Goal: Information Seeking & Learning: Learn about a topic

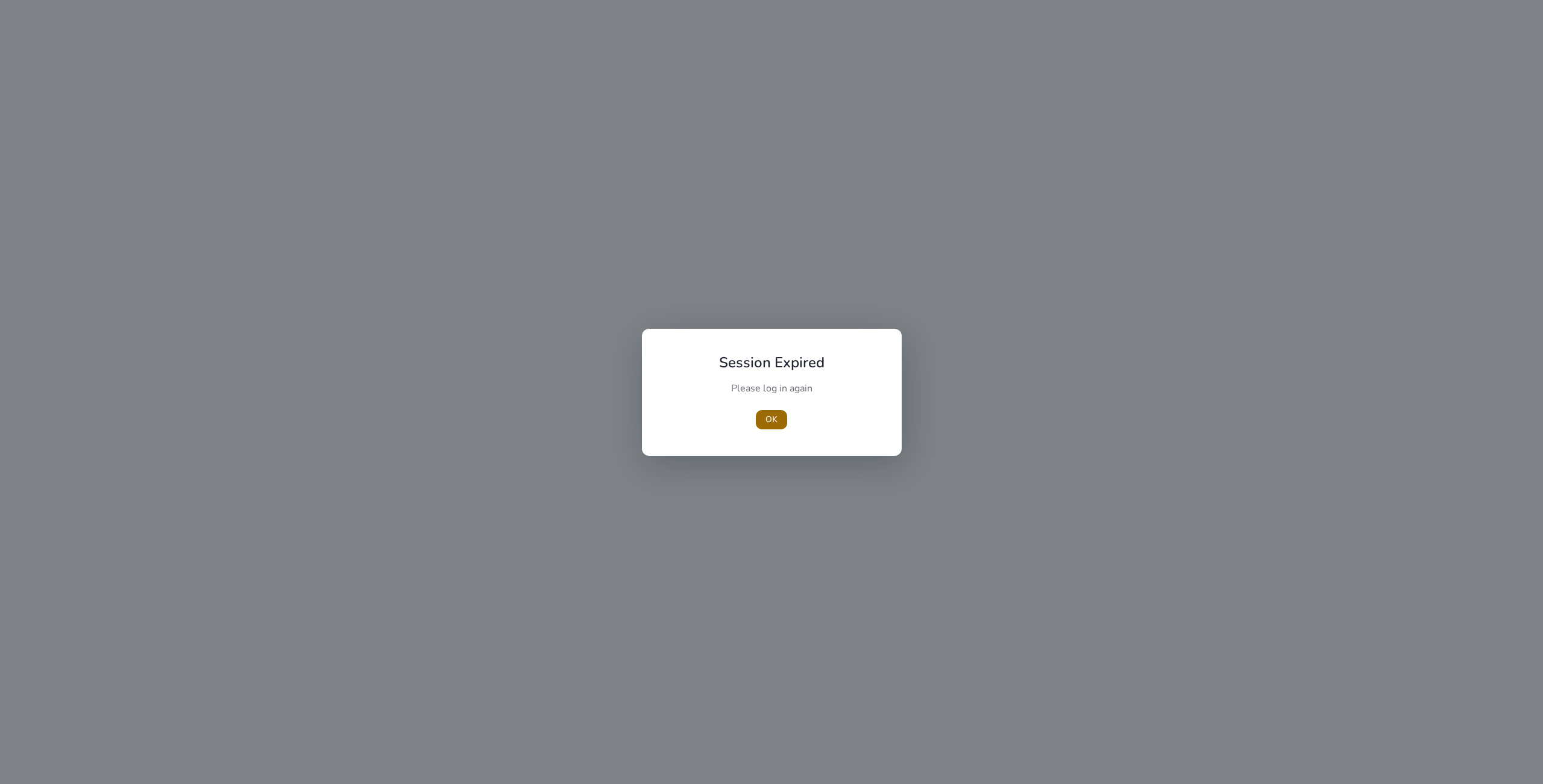
click at [769, 421] on span "OK" at bounding box center [771, 419] width 12 height 13
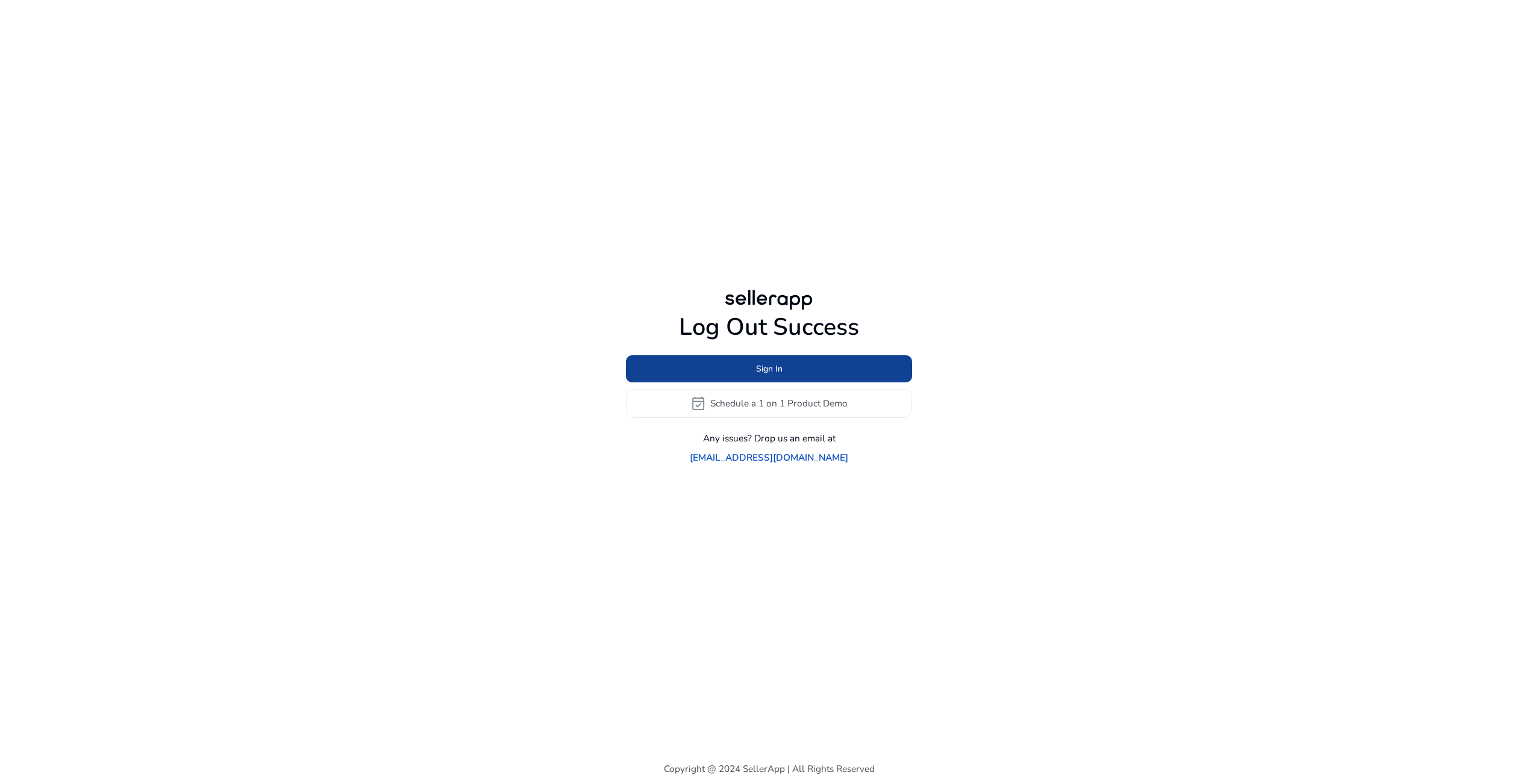
click at [784, 377] on span at bounding box center [769, 368] width 286 height 29
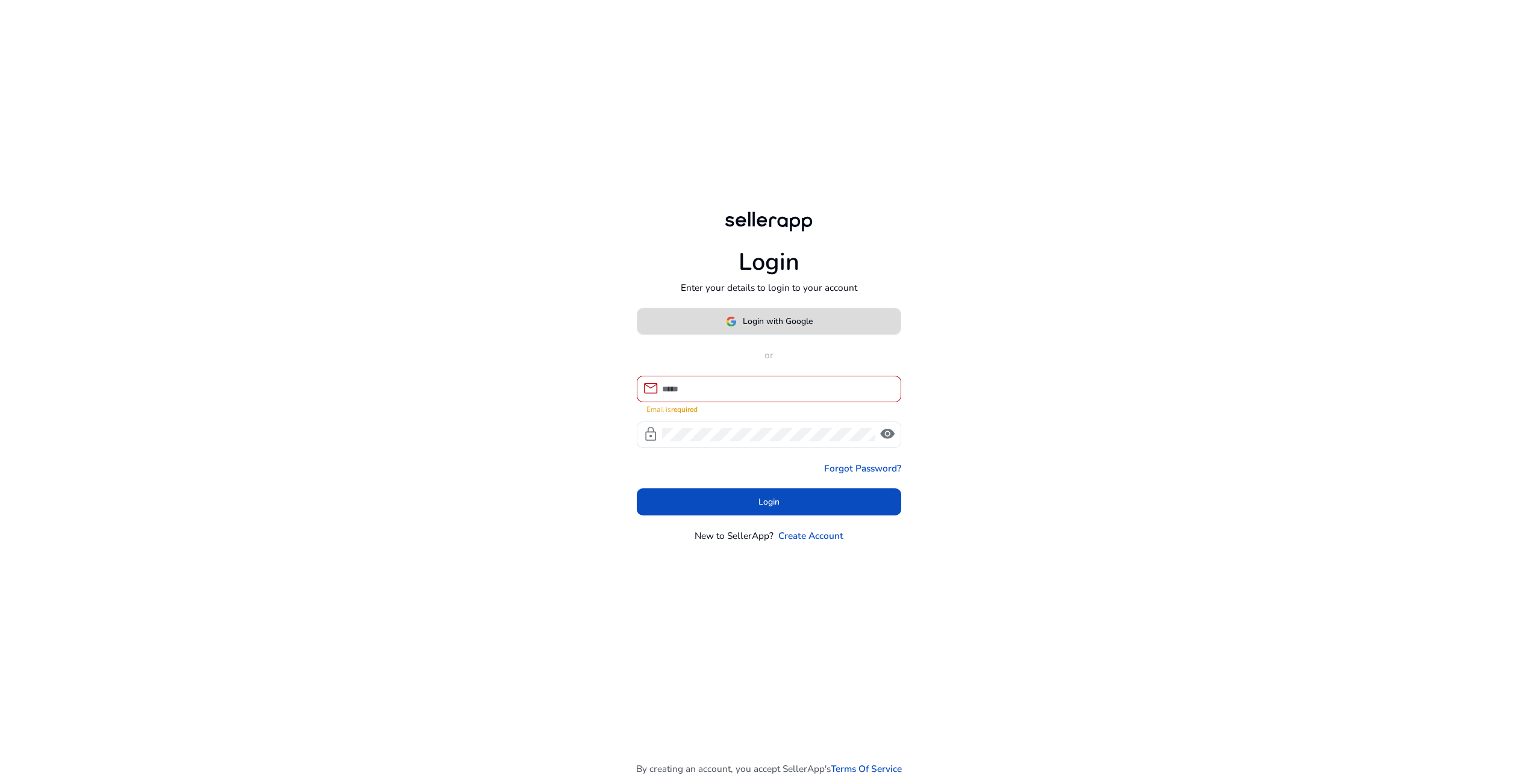
click at [775, 328] on span "Login with Google" at bounding box center [778, 322] width 70 height 13
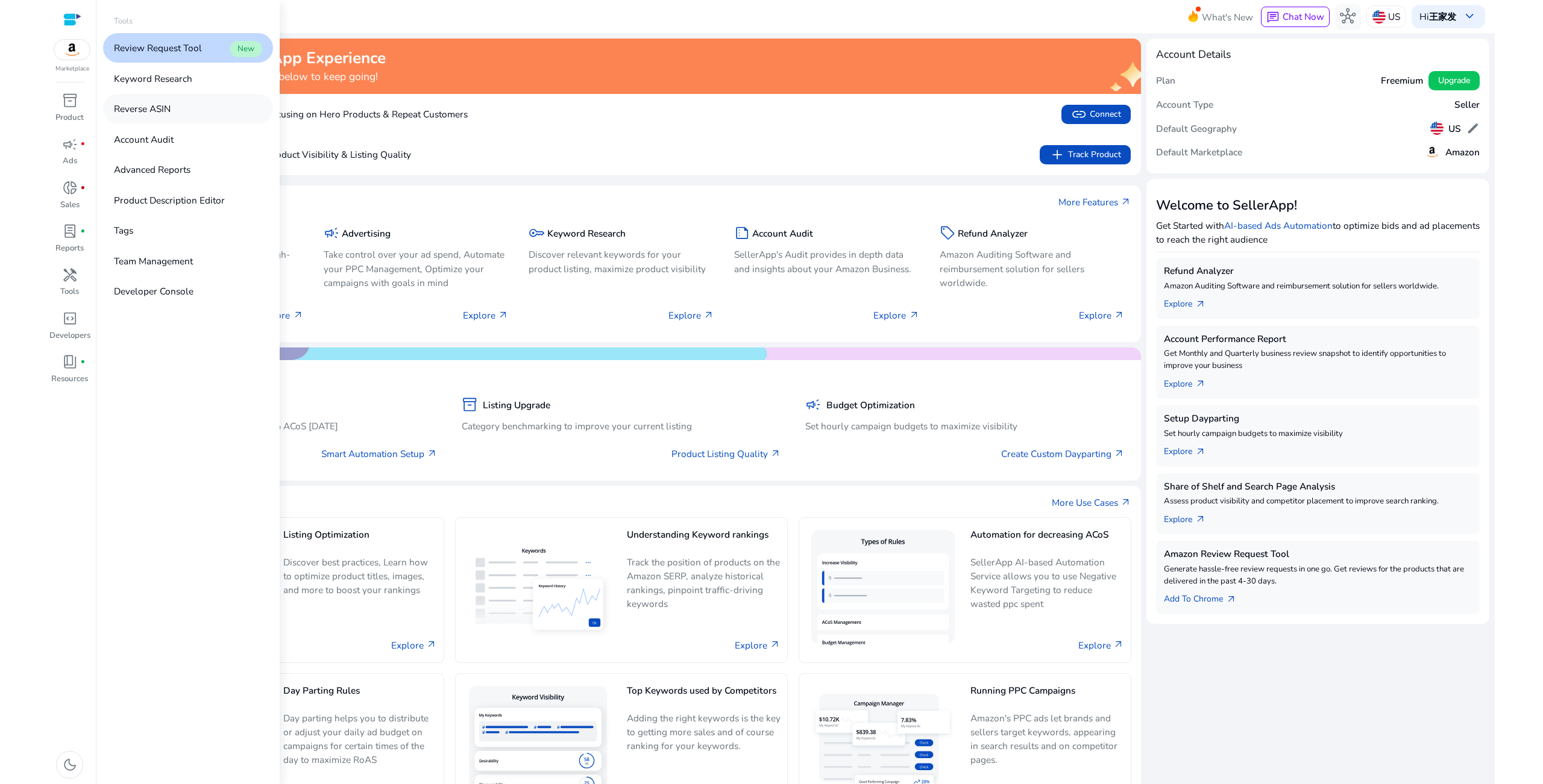
click at [138, 112] on p "Reverse ASIN" at bounding box center [142, 109] width 57 height 14
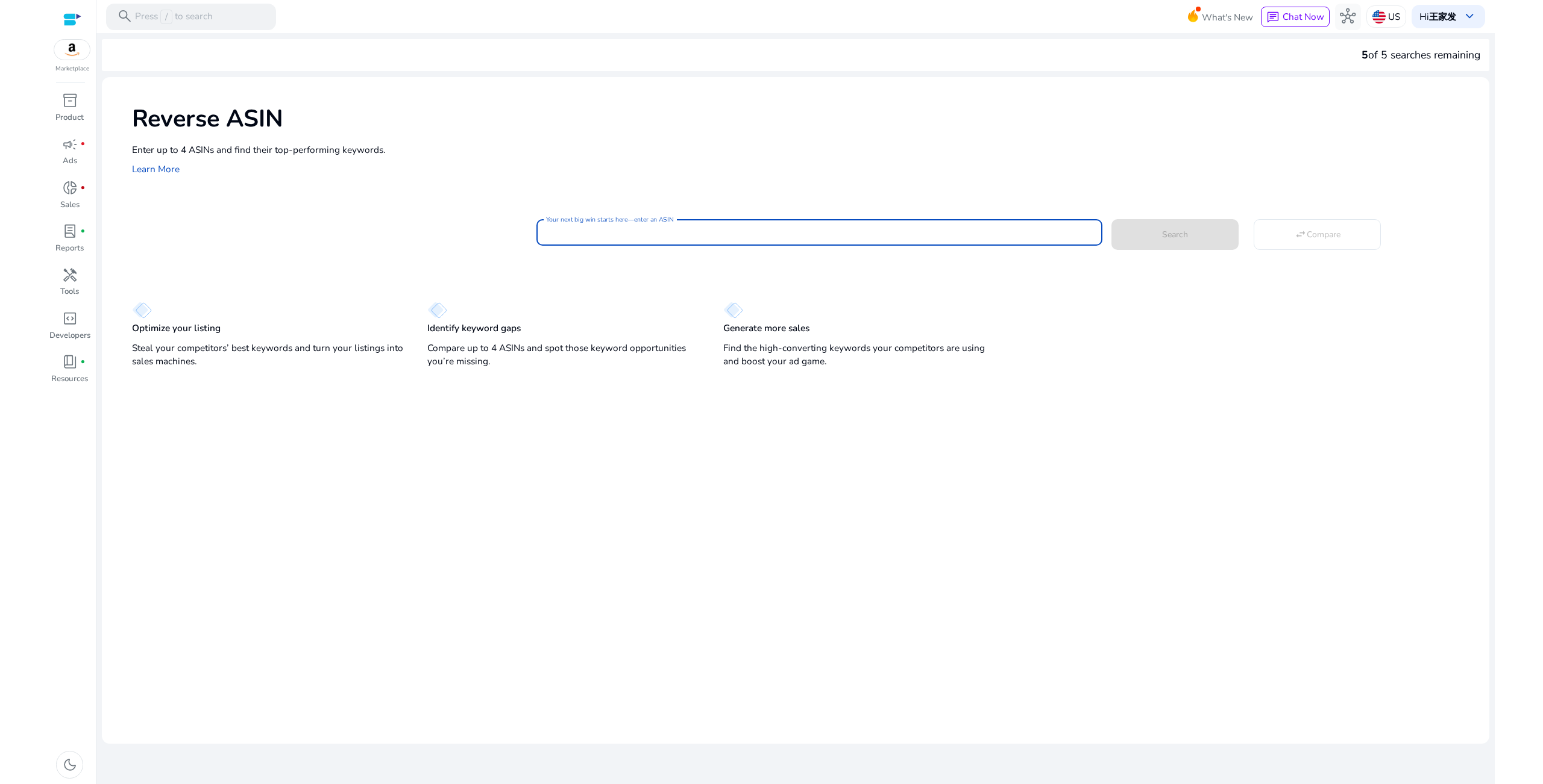
click at [646, 236] on input "Your next big win starts here—enter an ASIN" at bounding box center [819, 232] width 546 height 13
paste input "**********"
type input "**********"
click at [1165, 230] on span "Search" at bounding box center [1175, 234] width 26 height 13
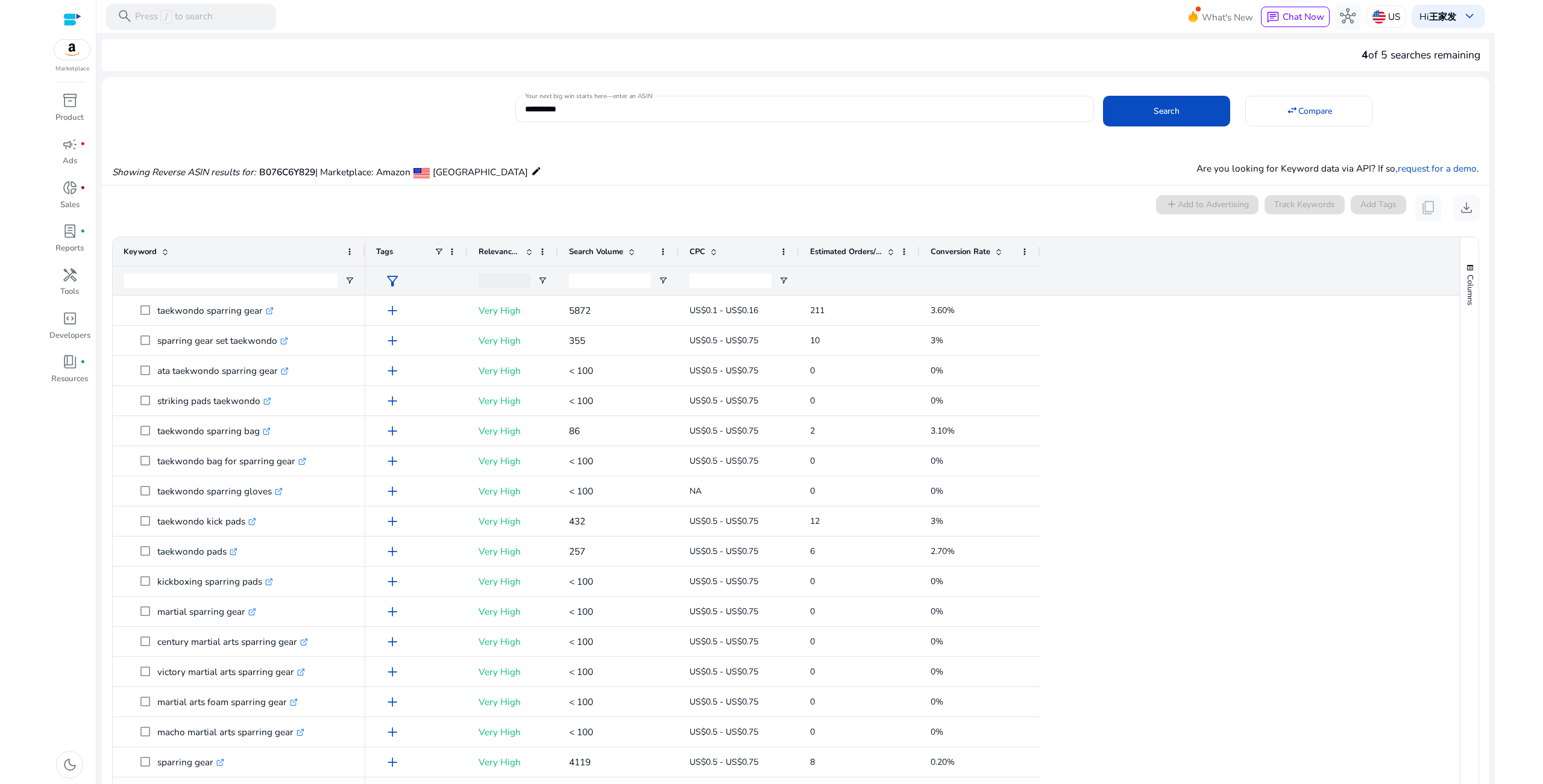
drag, startPoint x: 292, startPoint y: 246, endPoint x: 410, endPoint y: 243, distance: 118.0
click at [367, 243] on div at bounding box center [364, 251] width 5 height 29
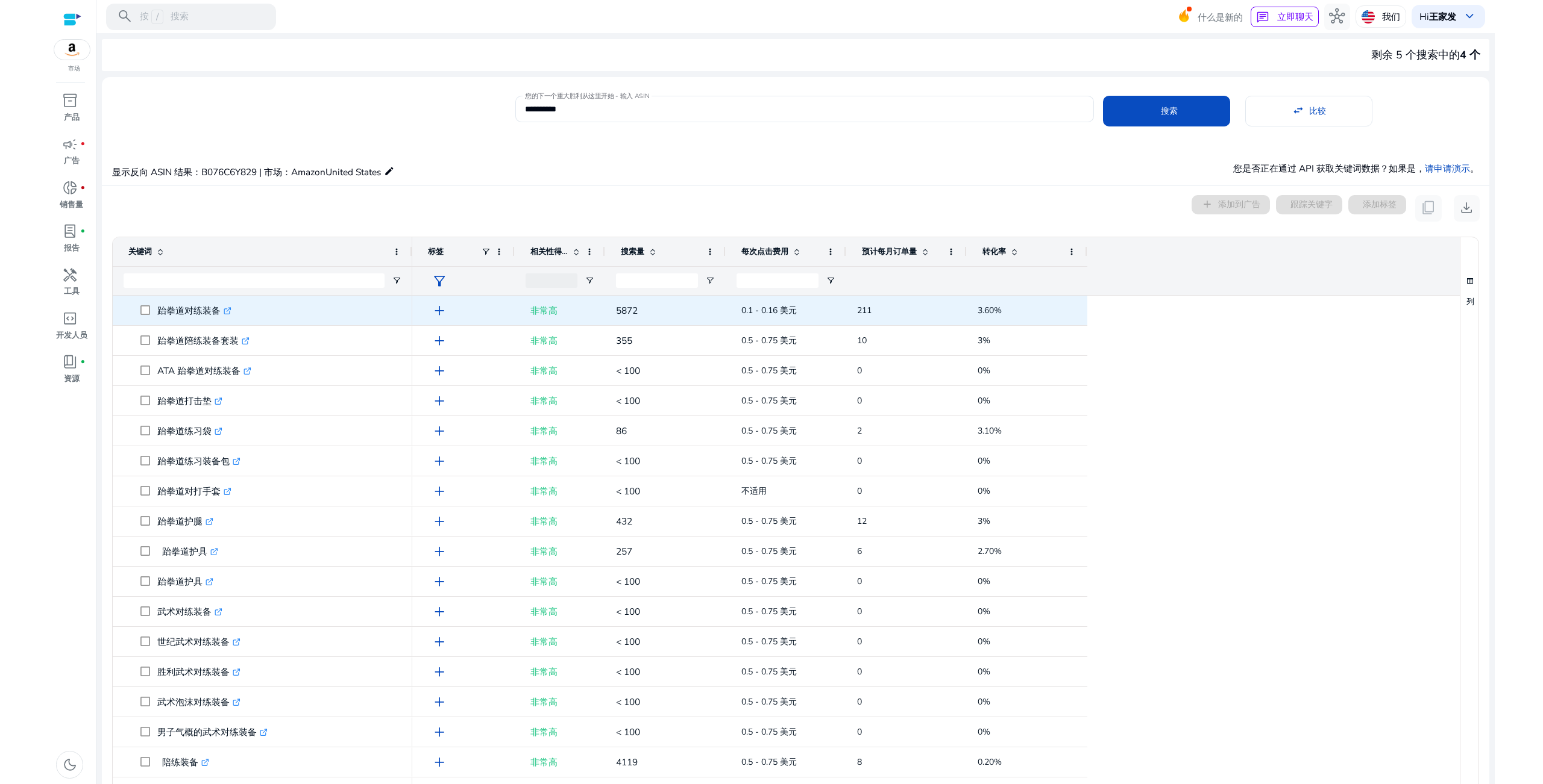
click at [227, 312] on icon ".st0{fill:#2c8af8}" at bounding box center [227, 310] width 8 height 8
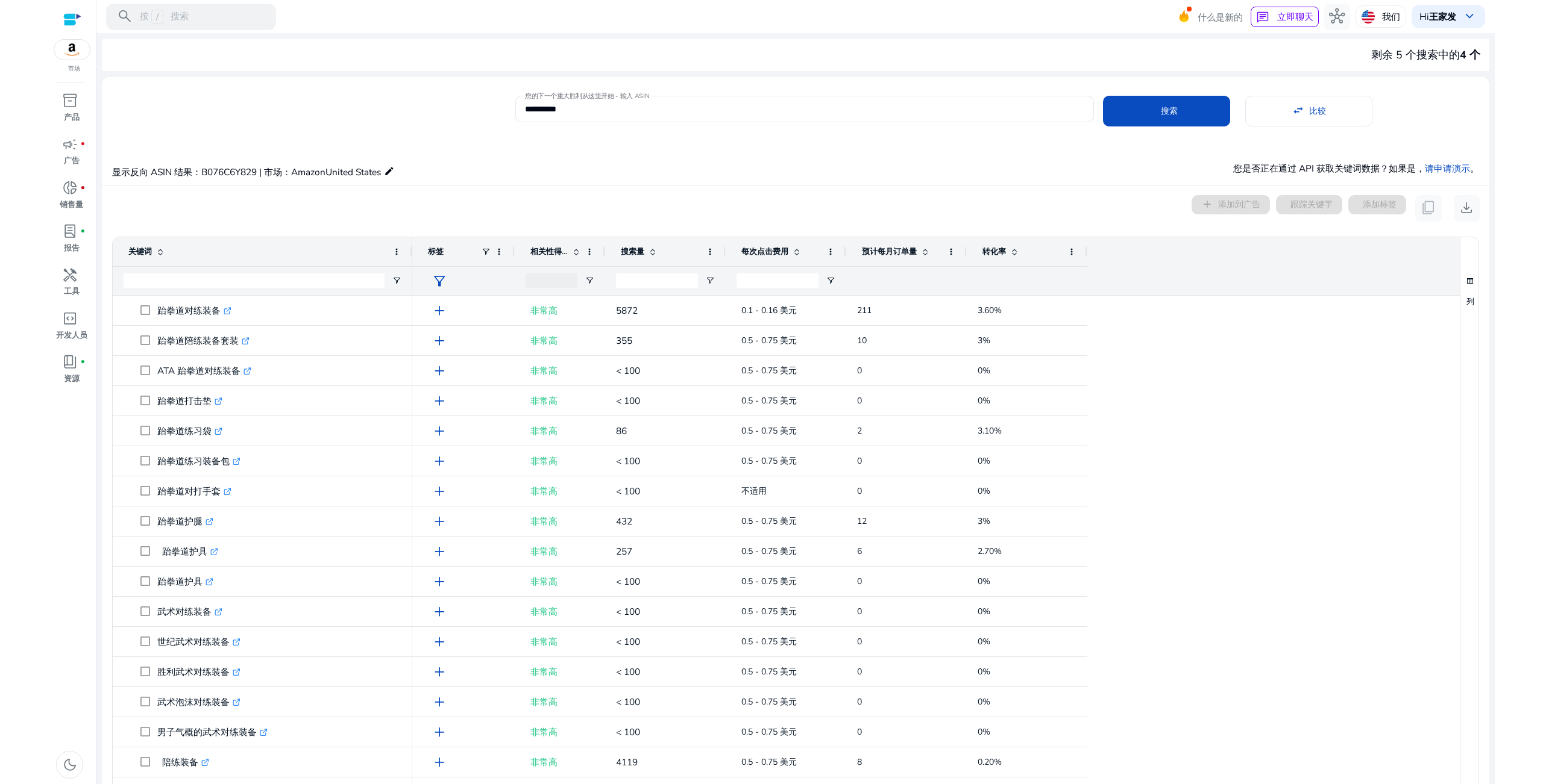
click at [424, 205] on div "0 keyword(s) selected add 添加到广告 跟踪关键字 添加标签 content_copy download" at bounding box center [796, 209] width 1368 height 27
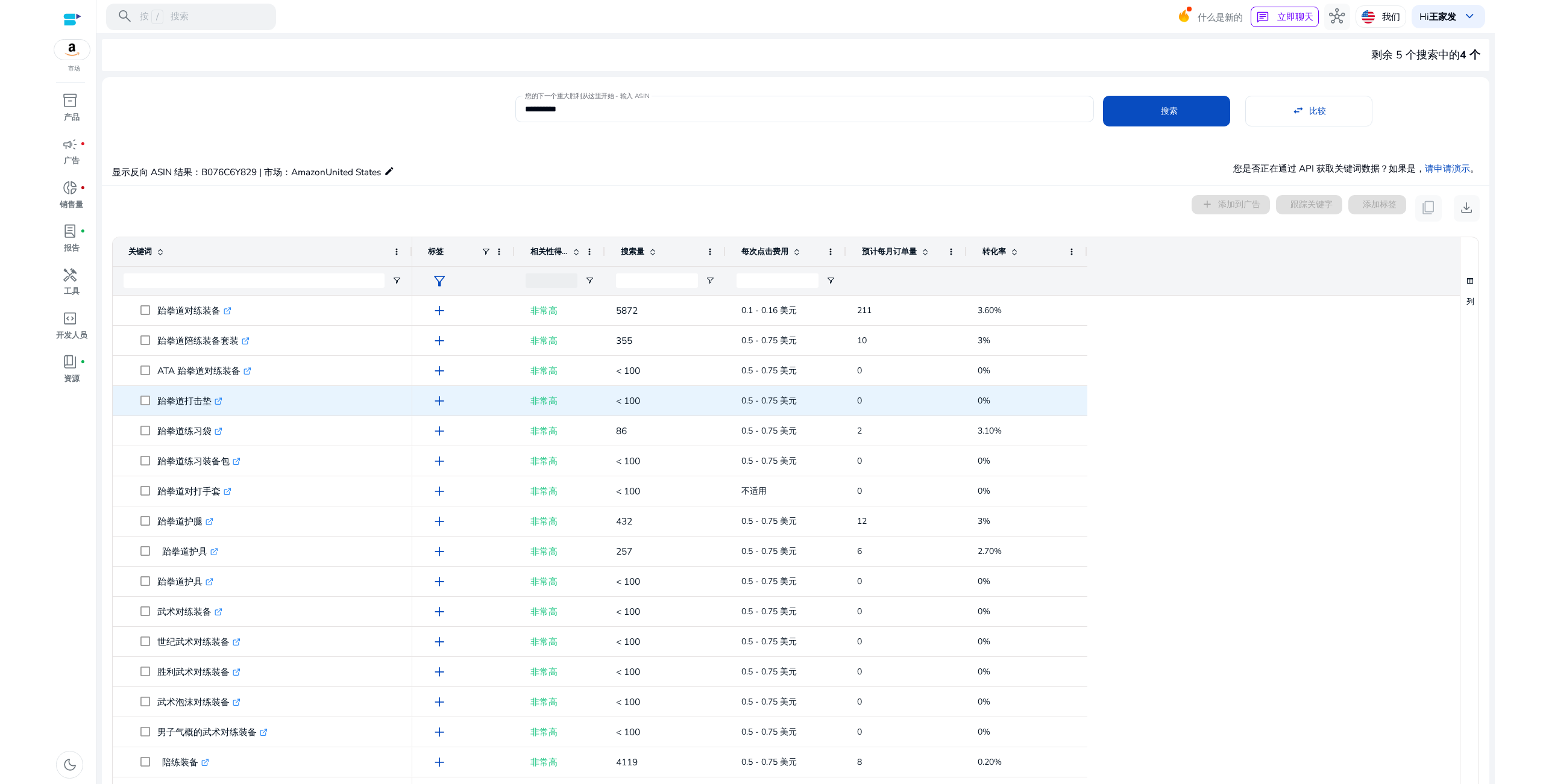
click at [218, 402] on icon ".st0{fill:#2c8af8}" at bounding box center [218, 401] width 8 height 8
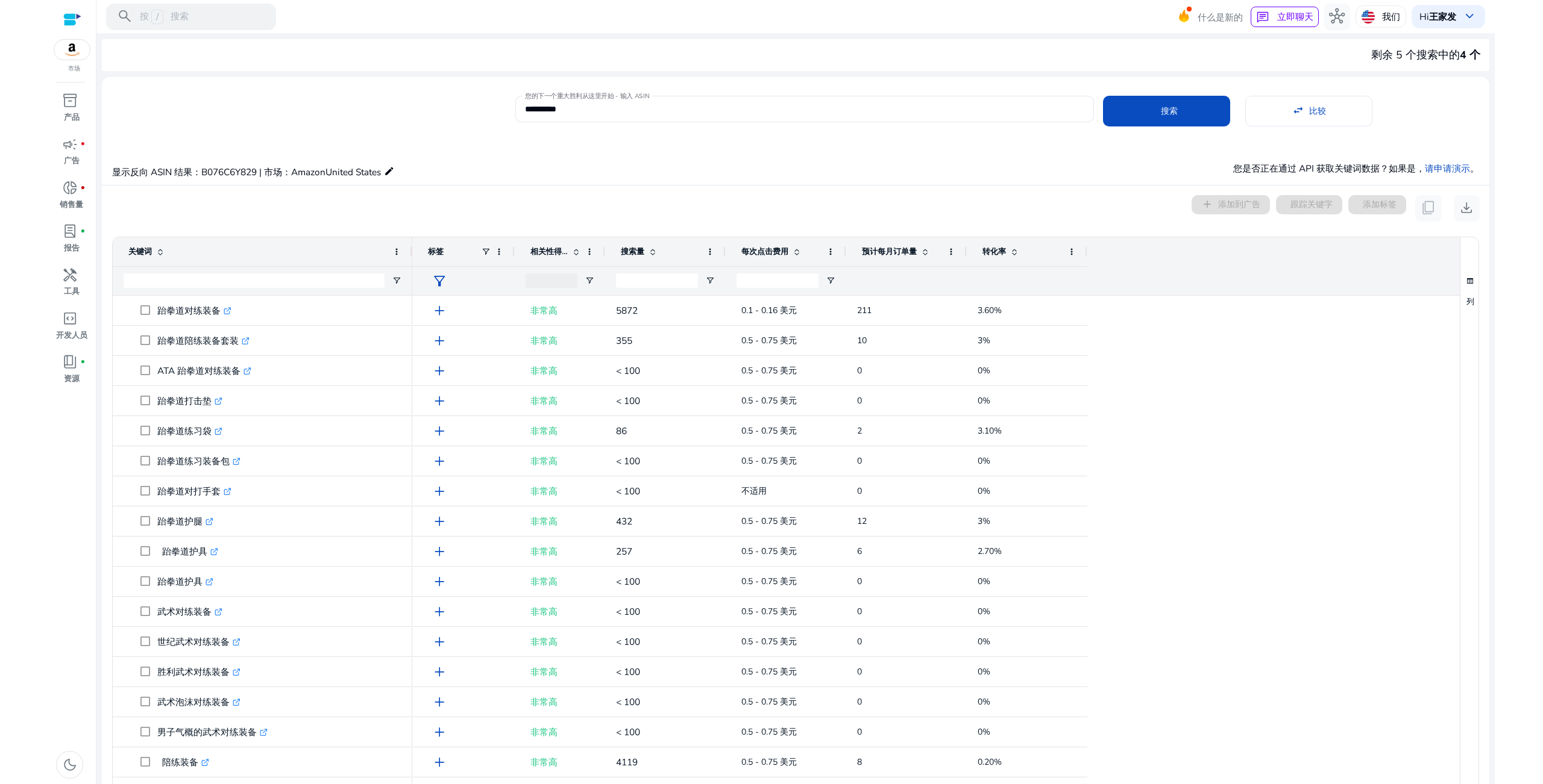
click at [313, 200] on div "0 keyword(s) selected add 添加到广告 跟踪关键字 添加标签 content_copy download" at bounding box center [796, 209] width 1368 height 27
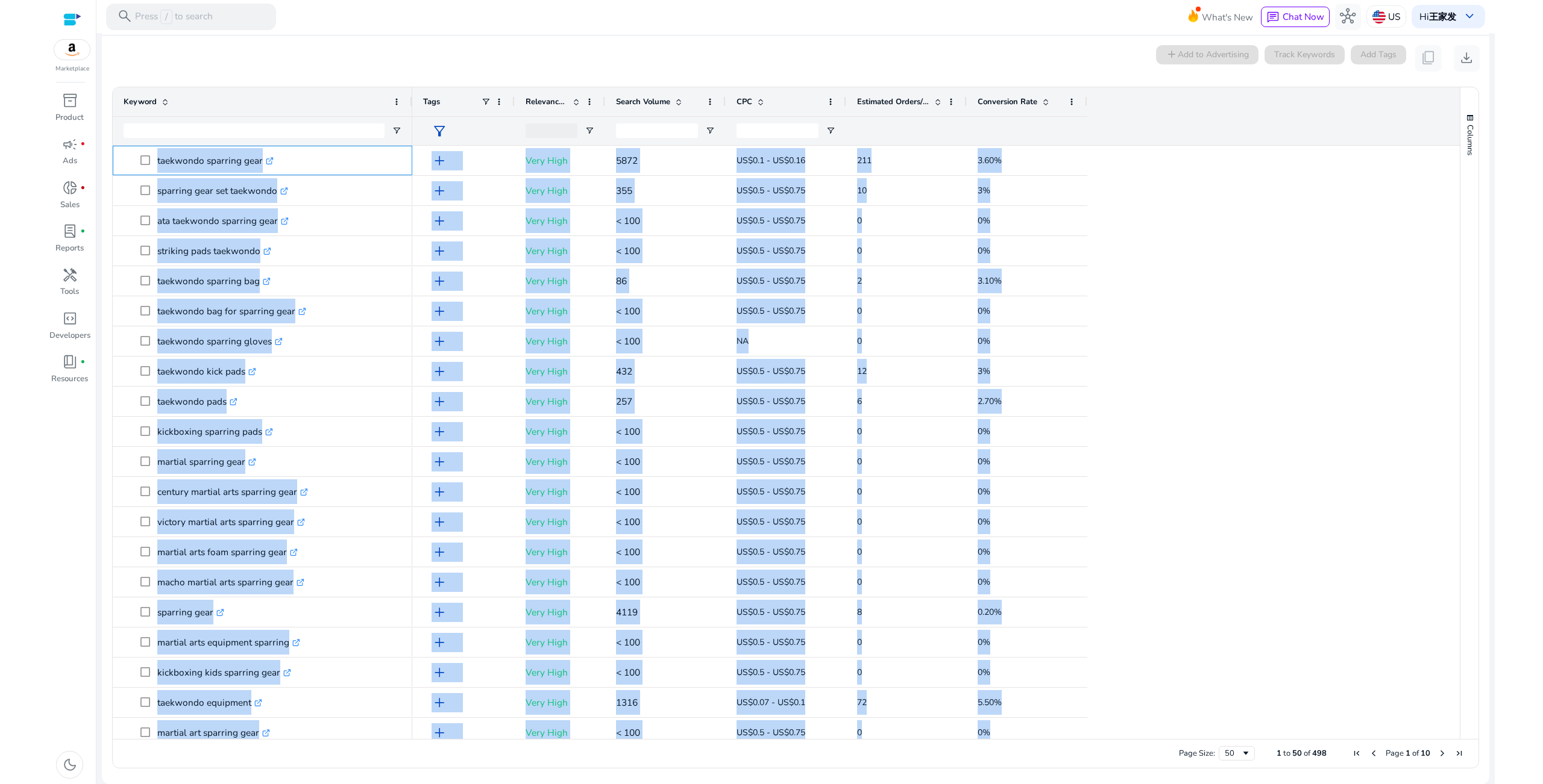
scroll to position [467, 0]
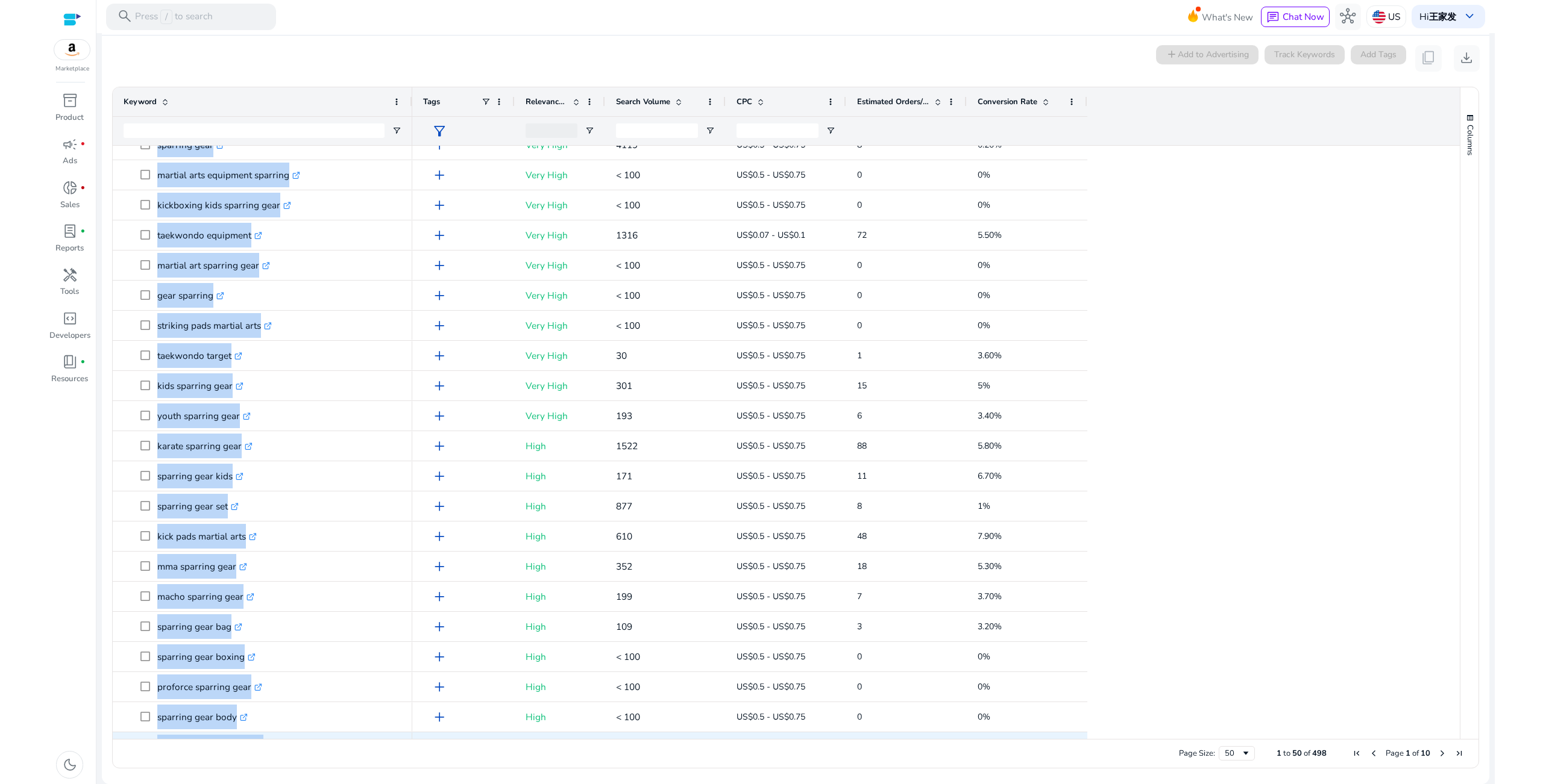
drag, startPoint x: 156, startPoint y: 157, endPoint x: 391, endPoint y: 635, distance: 532.6
click at [396, 691] on div "taekwondo sparring gear .st0{fill:#2c8af8} taekwondo bag for sparring gear .st0…" at bounding box center [262, 431] width 299 height 1506
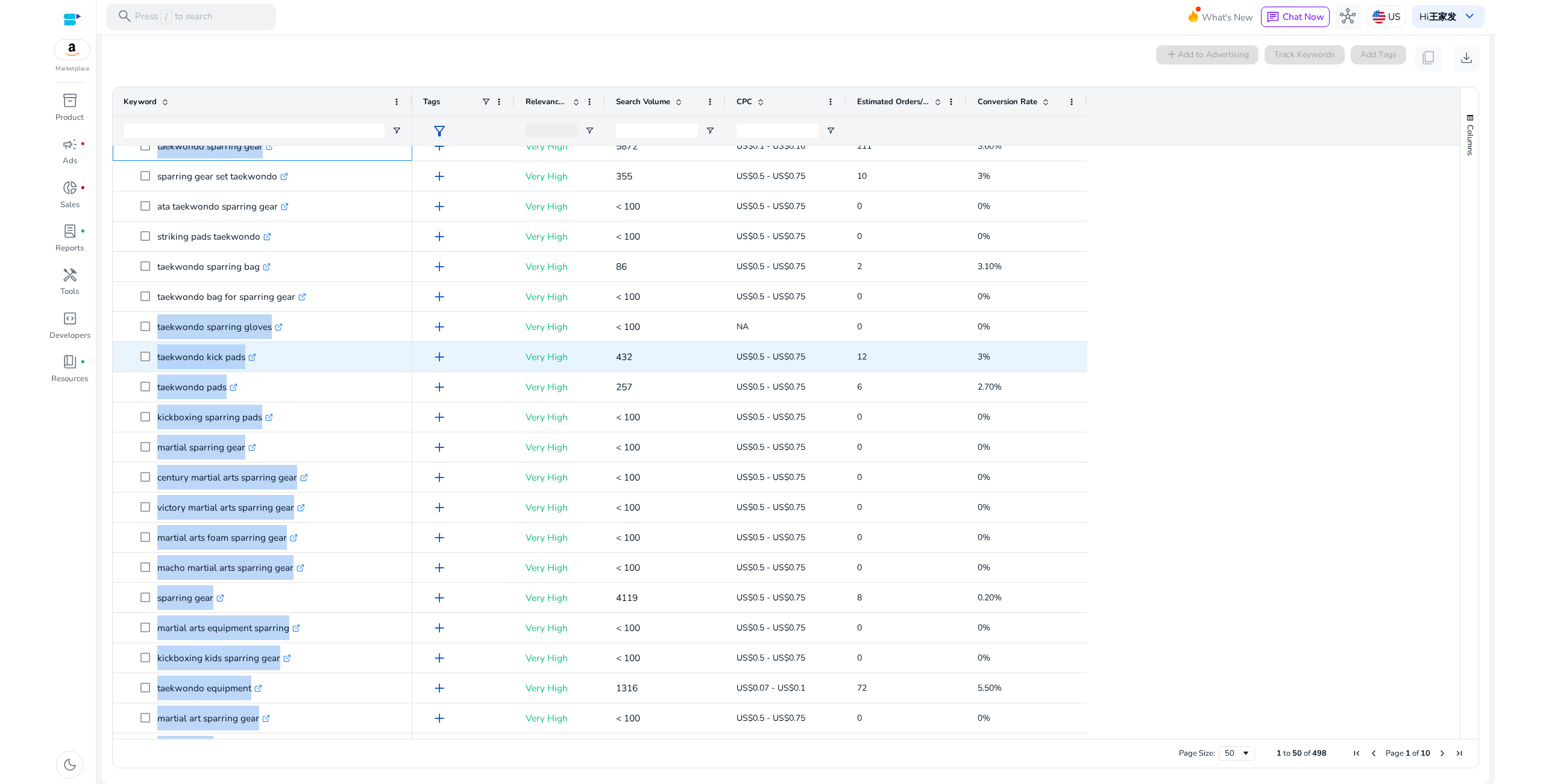
scroll to position [0, 0]
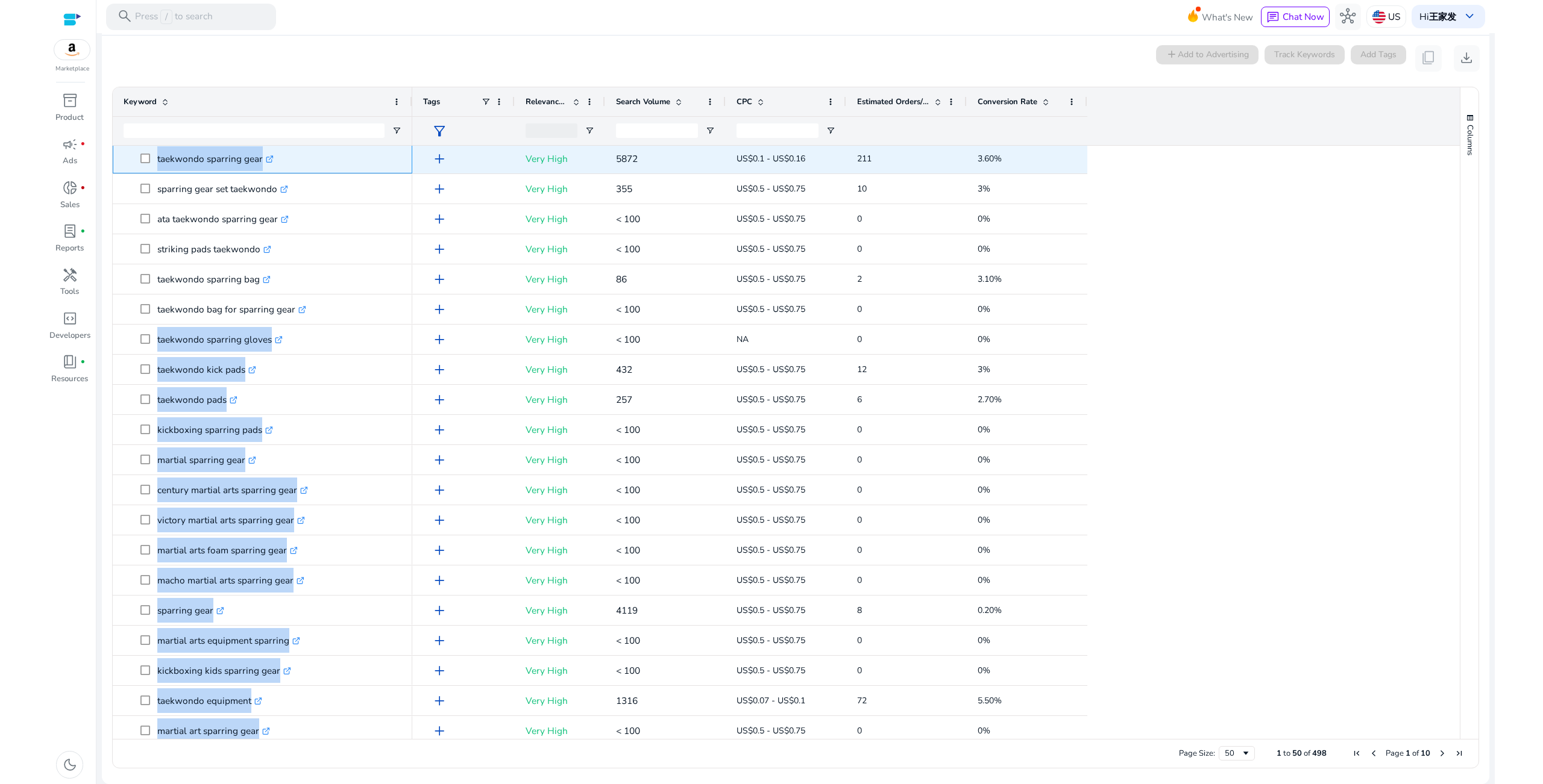
drag, startPoint x: 170, startPoint y: 162, endPoint x: 156, endPoint y: 161, distance: 14.0
click at [170, 162] on p "taekwondo sparring gear .st0{fill:#2c8af8}" at bounding box center [215, 158] width 117 height 24
click at [154, 158] on span at bounding box center [149, 158] width 17 height 24
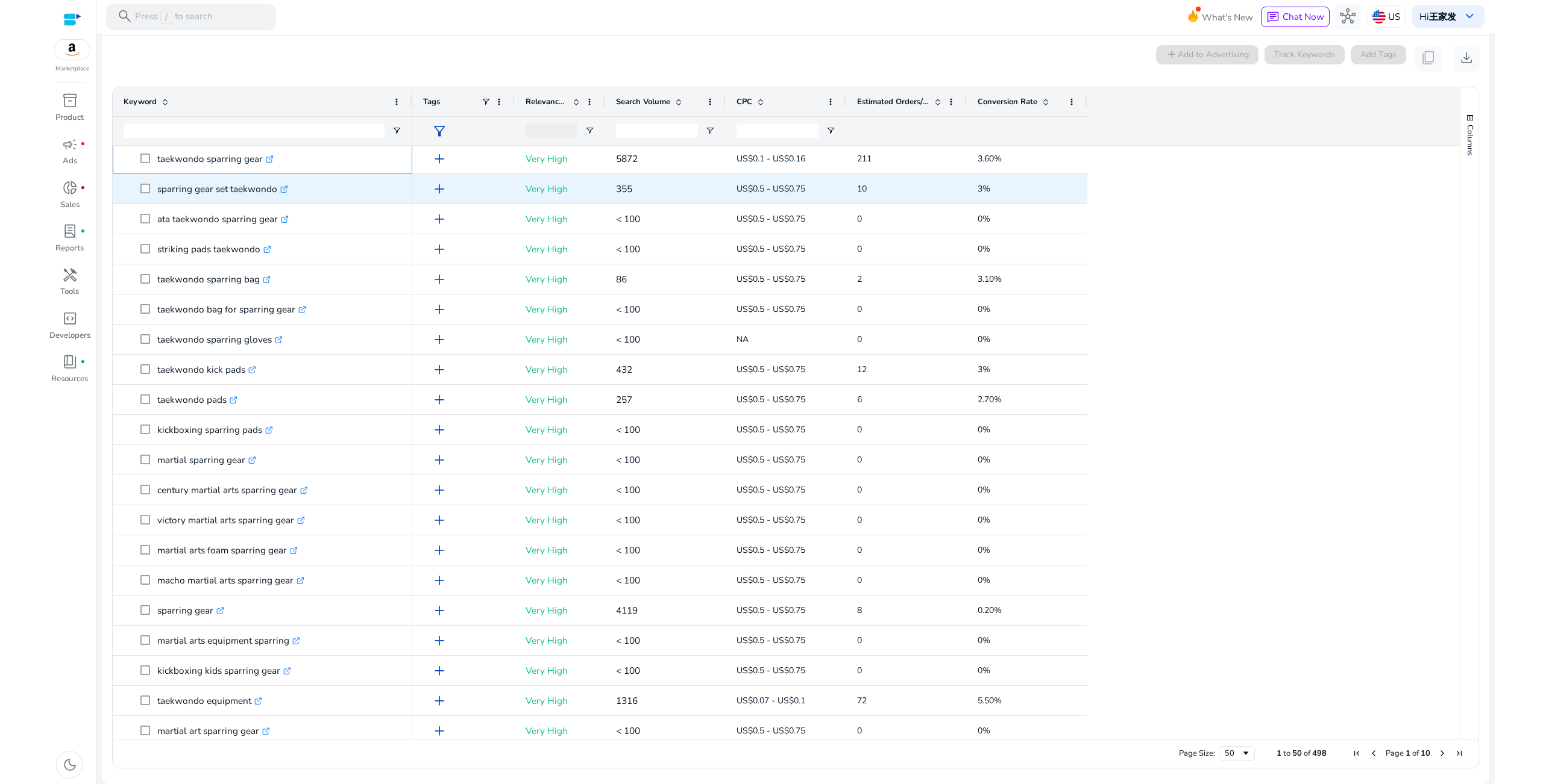
drag, startPoint x: 157, startPoint y: 156, endPoint x: 276, endPoint y: 190, distance: 123.8
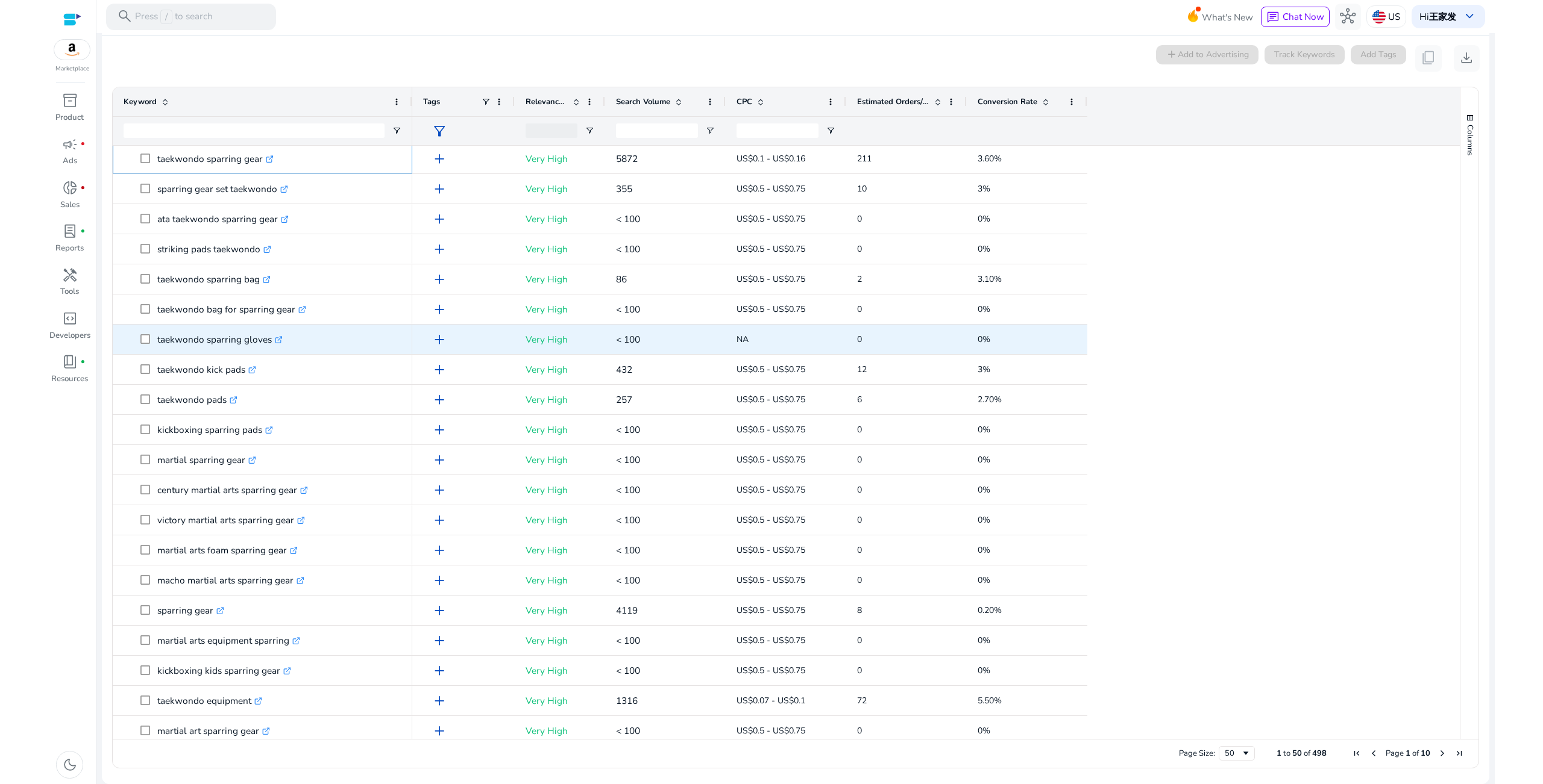
copy div "taekwondo sparring gear .st0{fill:#2c8af8} taekwondo sparring gloves .st0{fill:…"
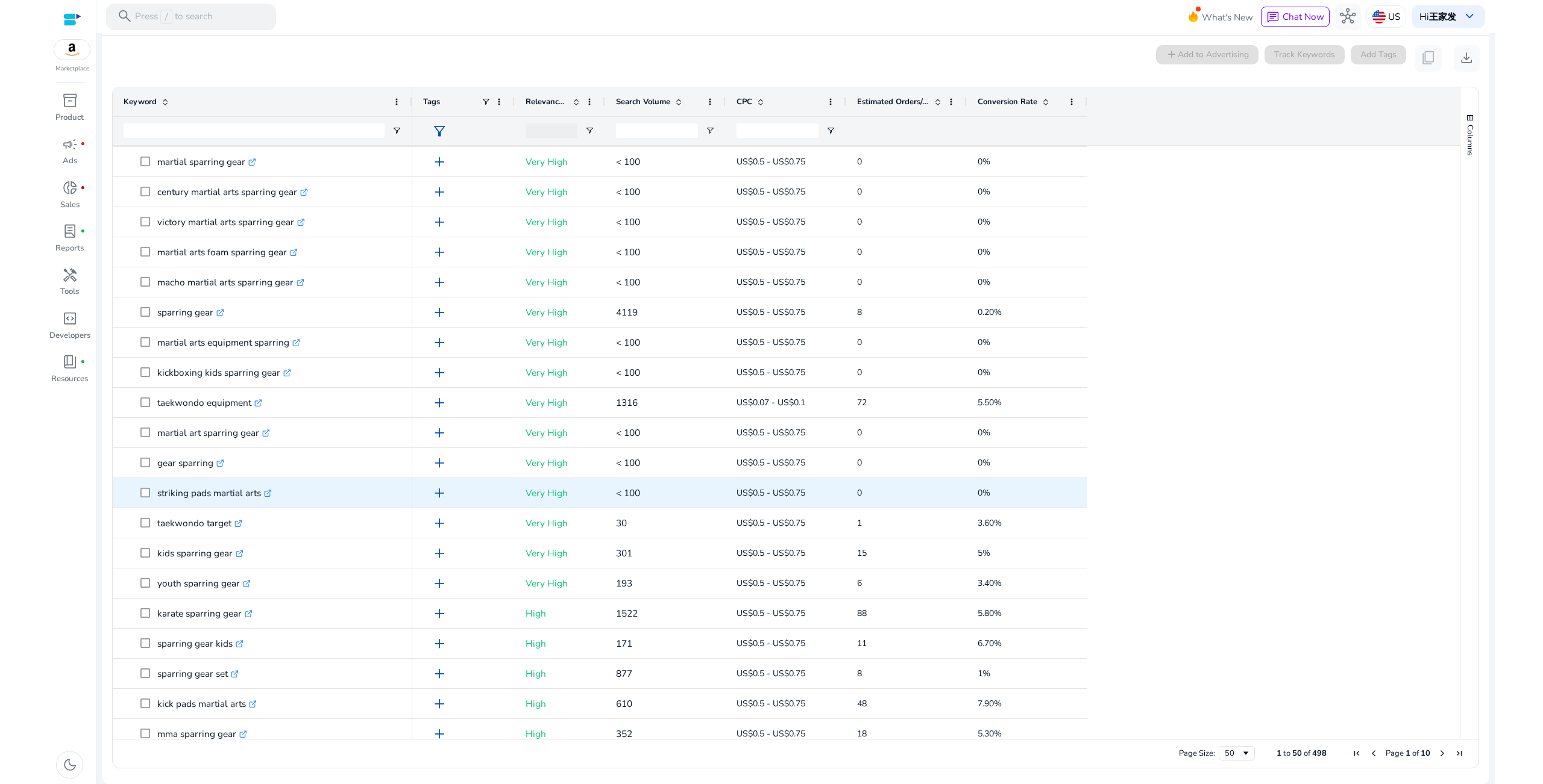
scroll to position [476, 0]
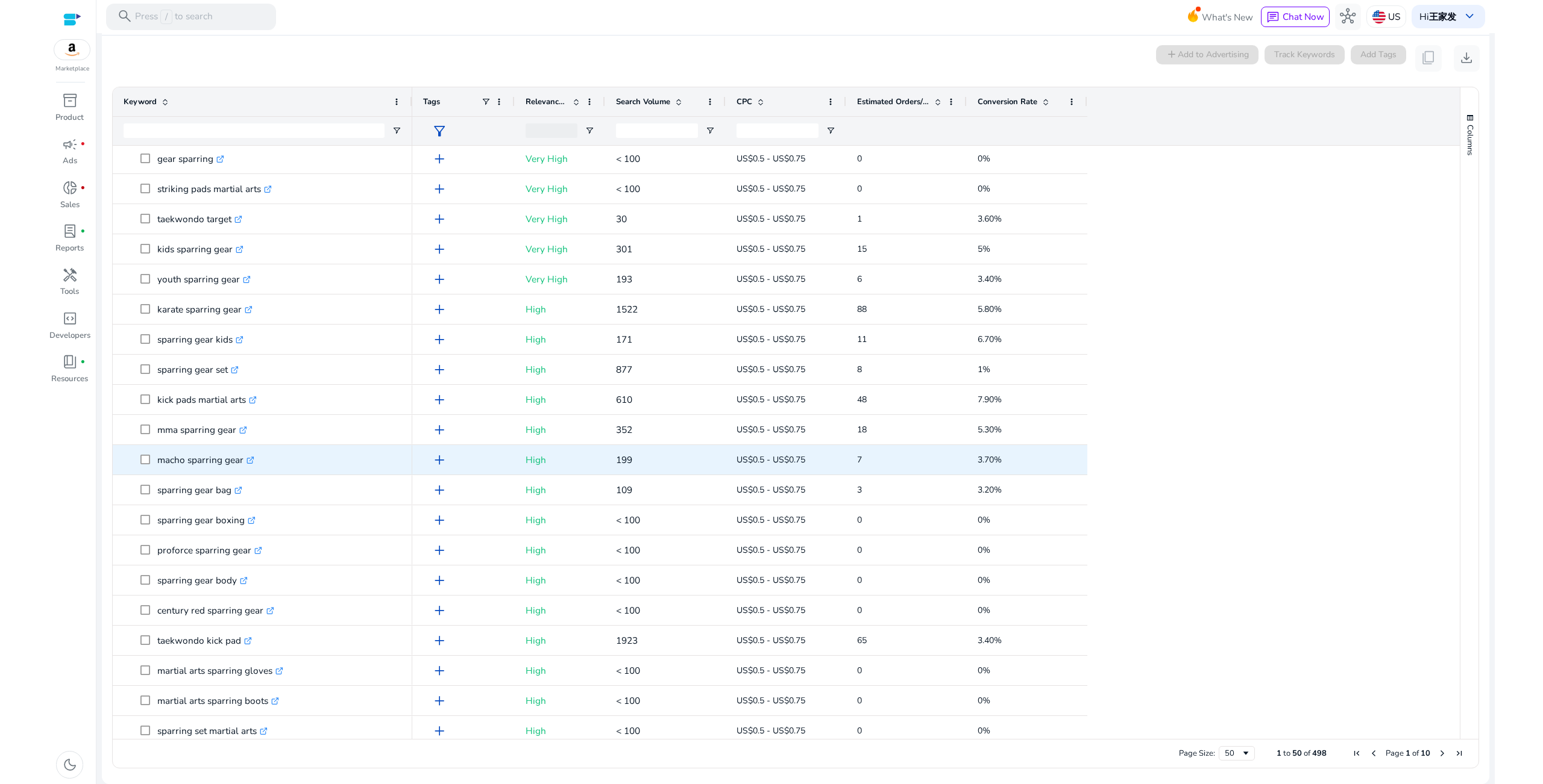
click at [181, 448] on p "macho sparring gear .st0{fill:#2c8af8}" at bounding box center [205, 460] width 97 height 24
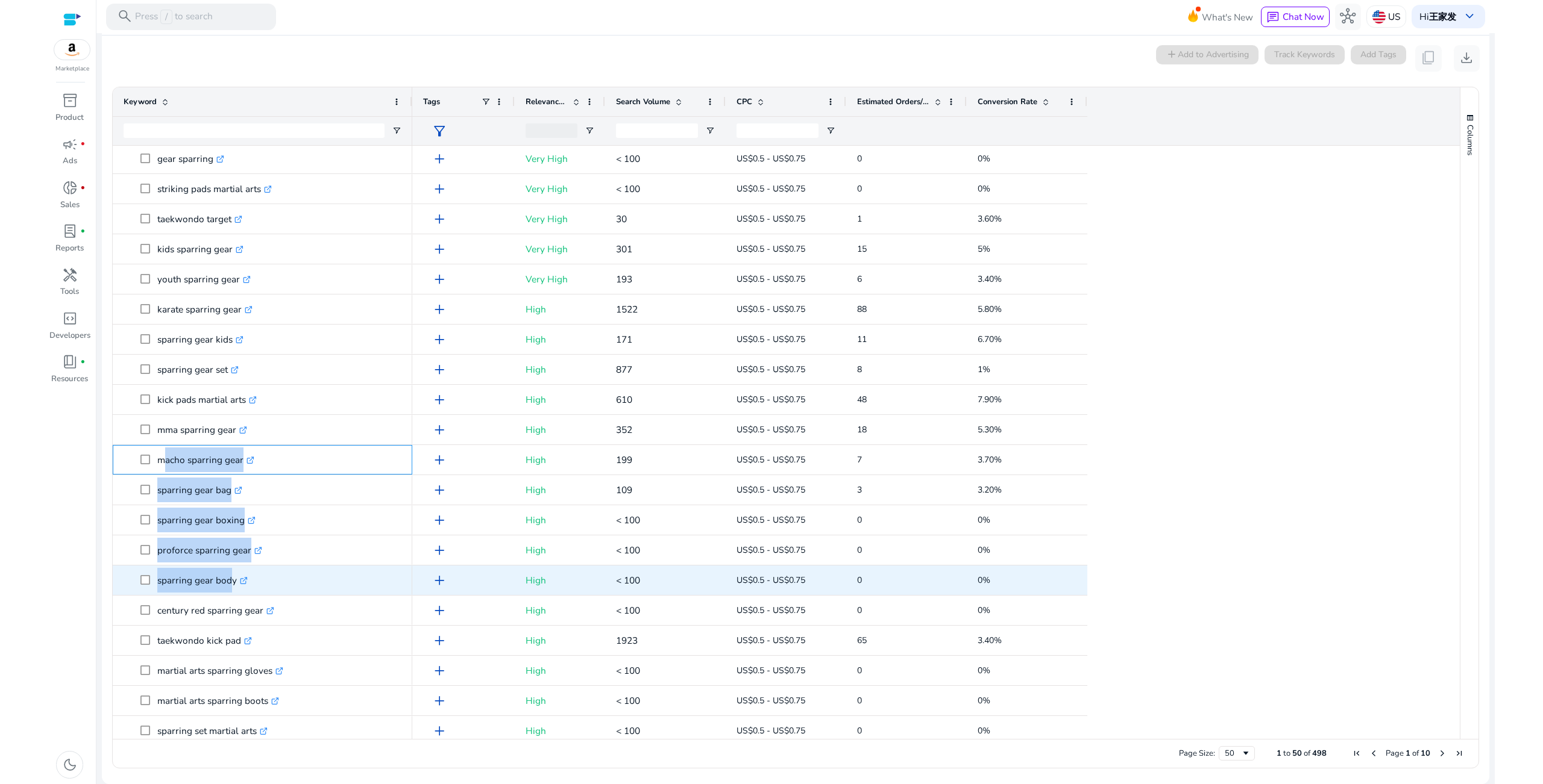
scroll to position [690, 0]
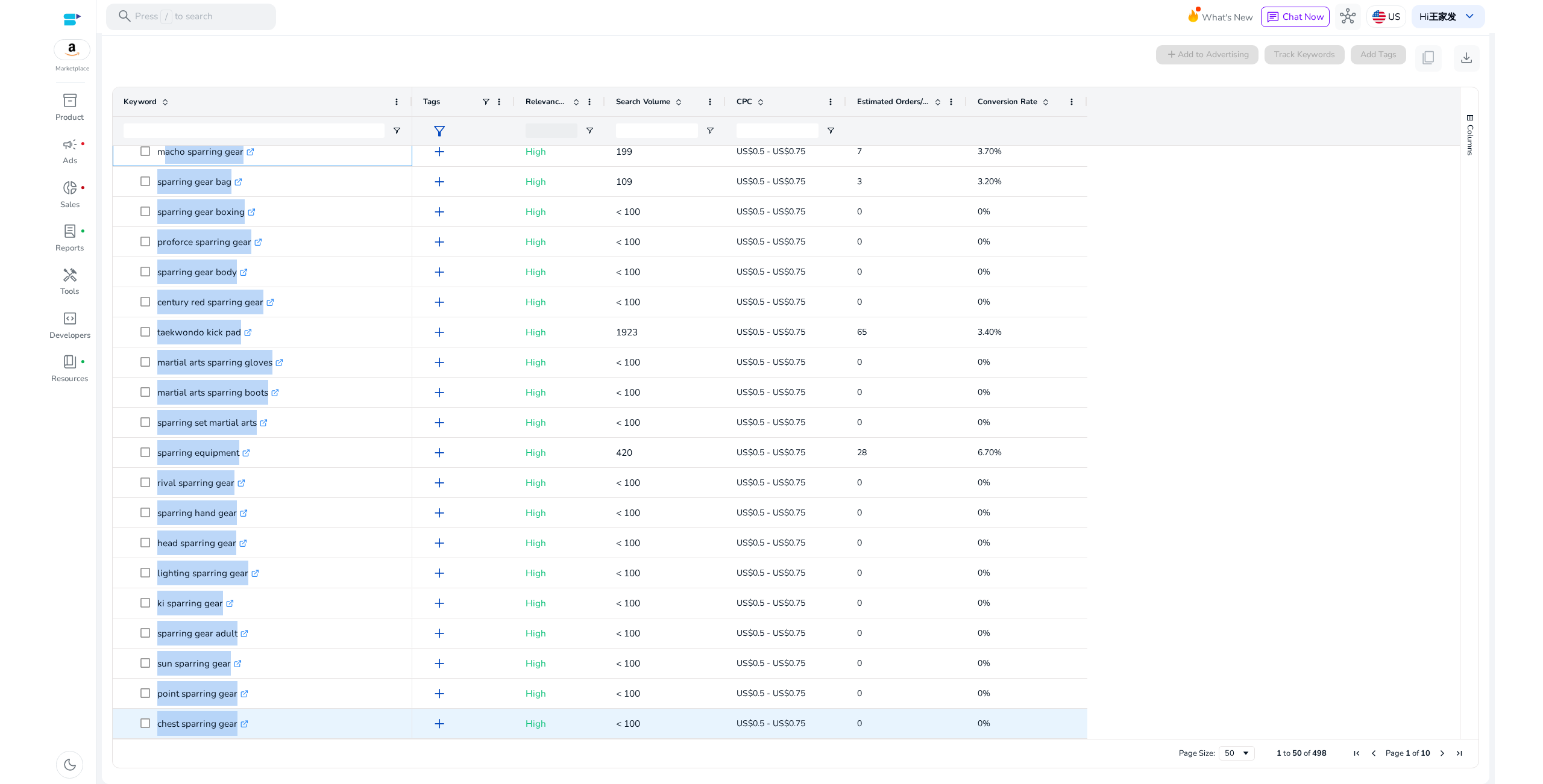
drag, startPoint x: 158, startPoint y: 458, endPoint x: 335, endPoint y: 526, distance: 189.6
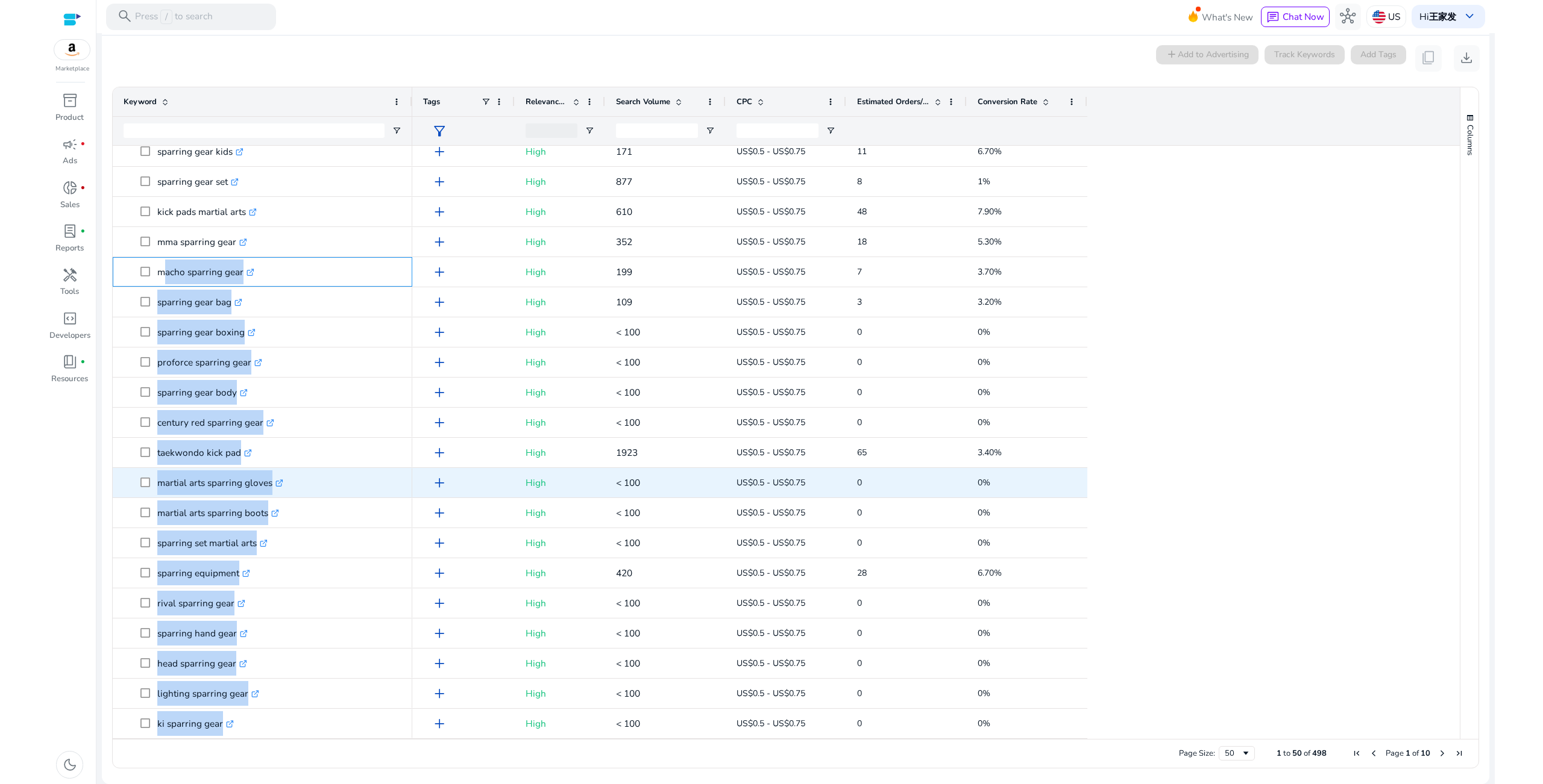
copy div "macho sparring gear .st0{fill:#2c8af8} sparring gear bag .st0{fill:#2c8af8} spa…"
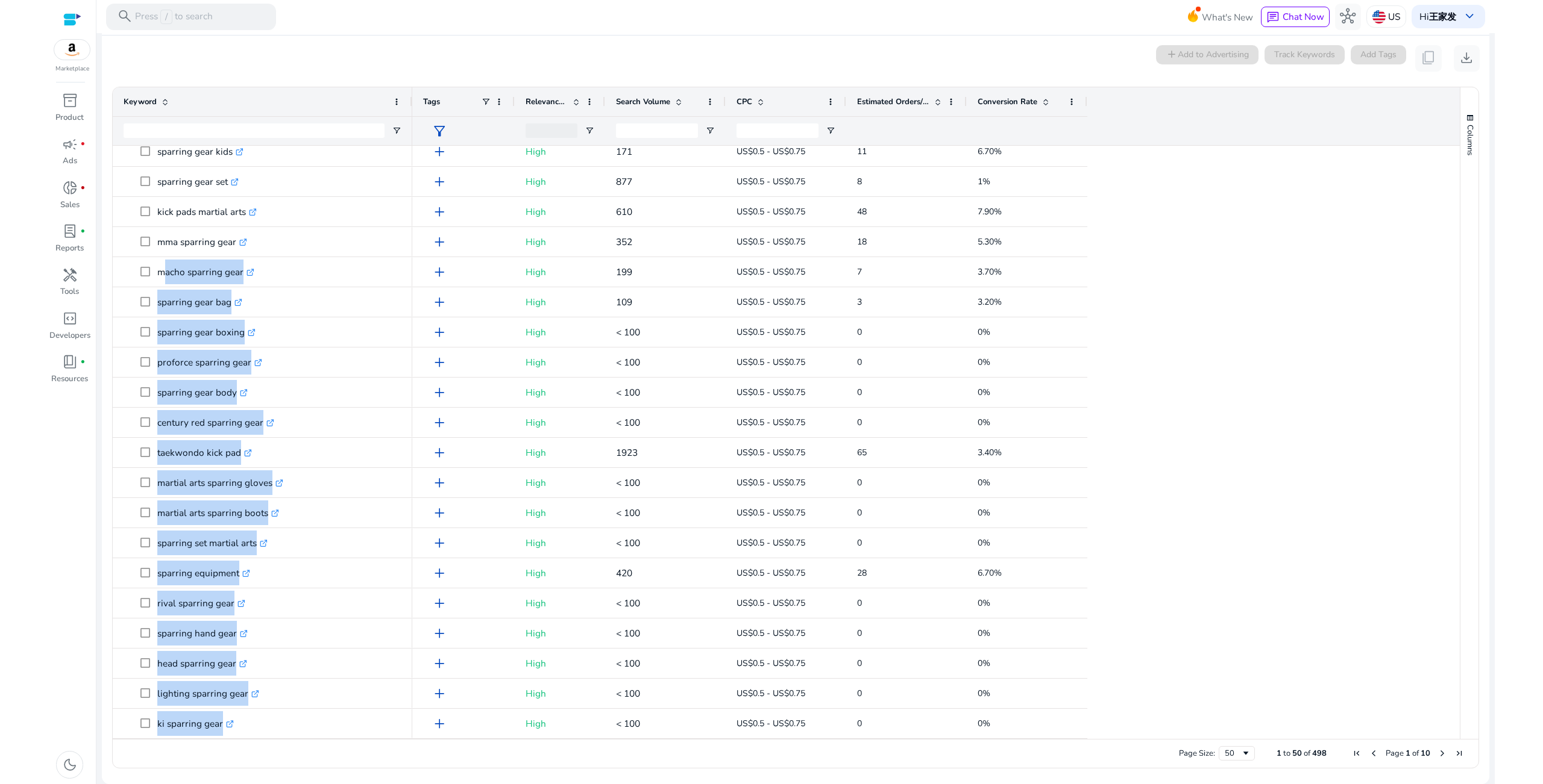
click at [1438, 757] on span "Next Page" at bounding box center [1443, 753] width 10 height 10
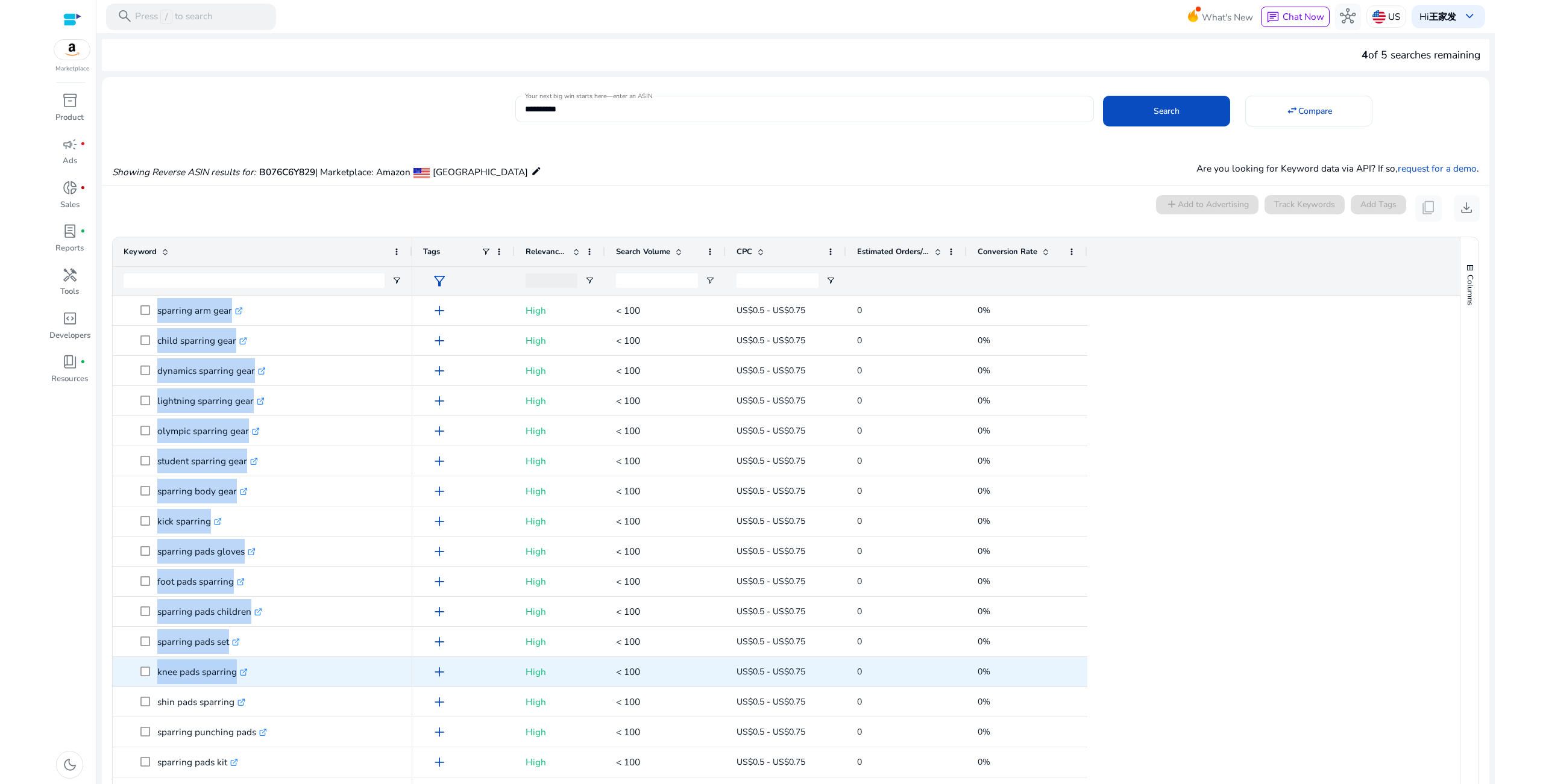
drag, startPoint x: 154, startPoint y: 307, endPoint x: 281, endPoint y: 681, distance: 395.0
click at [281, 681] on div "title sparring gear .st0{fill:#2c8af8} venom sparring gear .st0{fill:#2c8af8} s…" at bounding box center [262, 386] width 299 height 1506
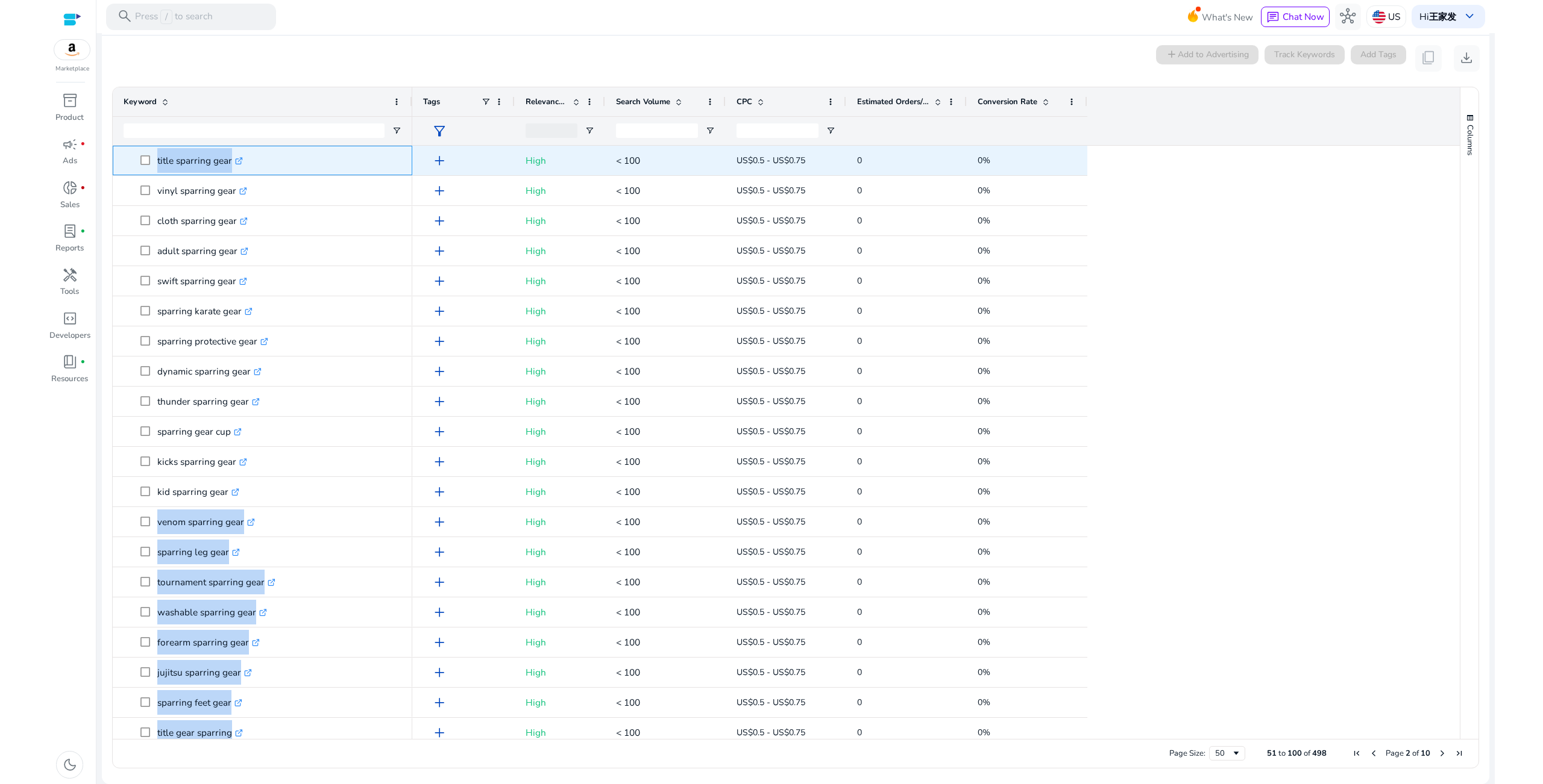
click at [167, 165] on p "title sparring gear .st0{fill:#2c8af8}" at bounding box center [200, 160] width 86 height 24
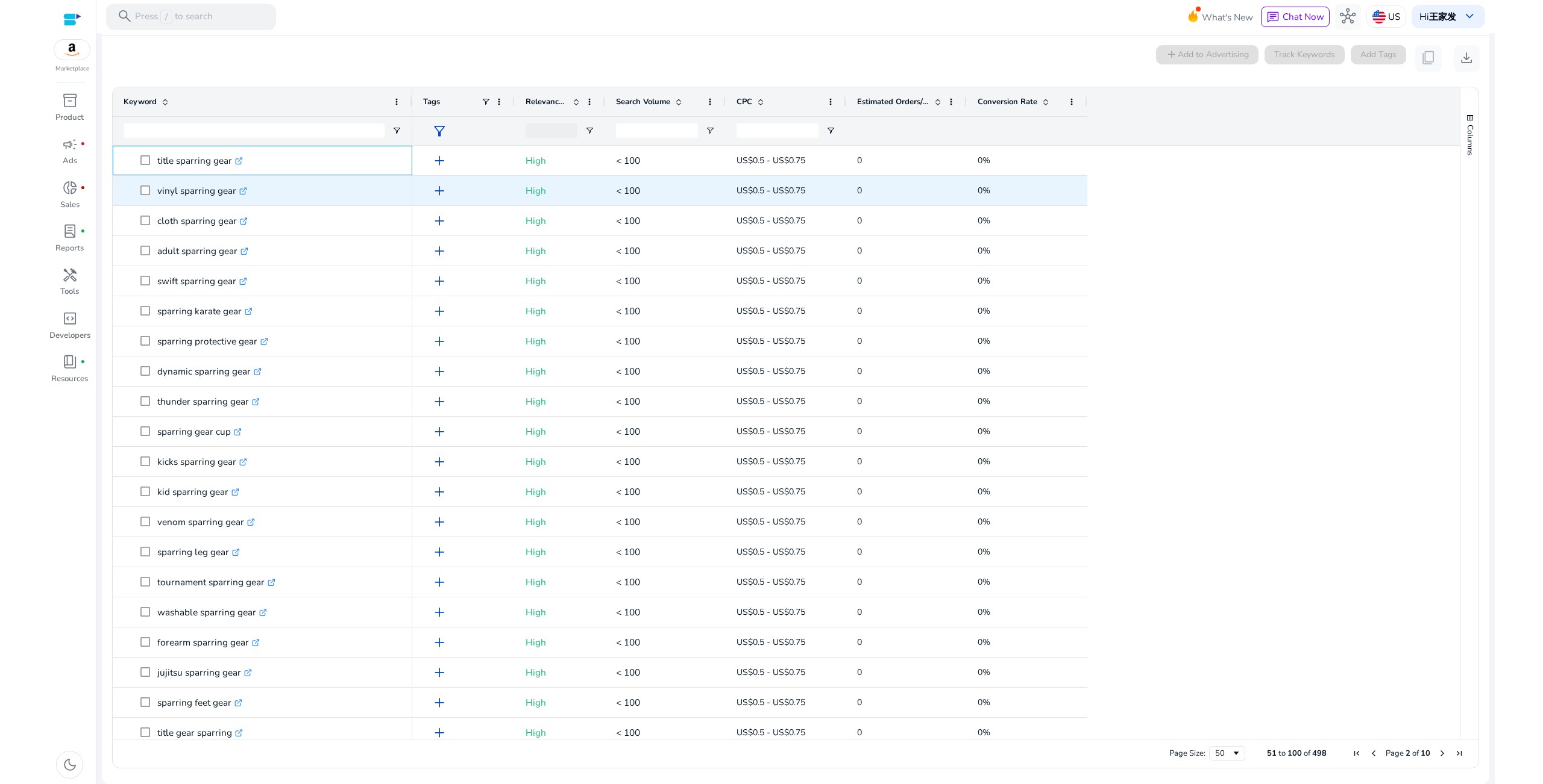
drag, startPoint x: 156, startPoint y: 159, endPoint x: 314, endPoint y: 628, distance: 494.9
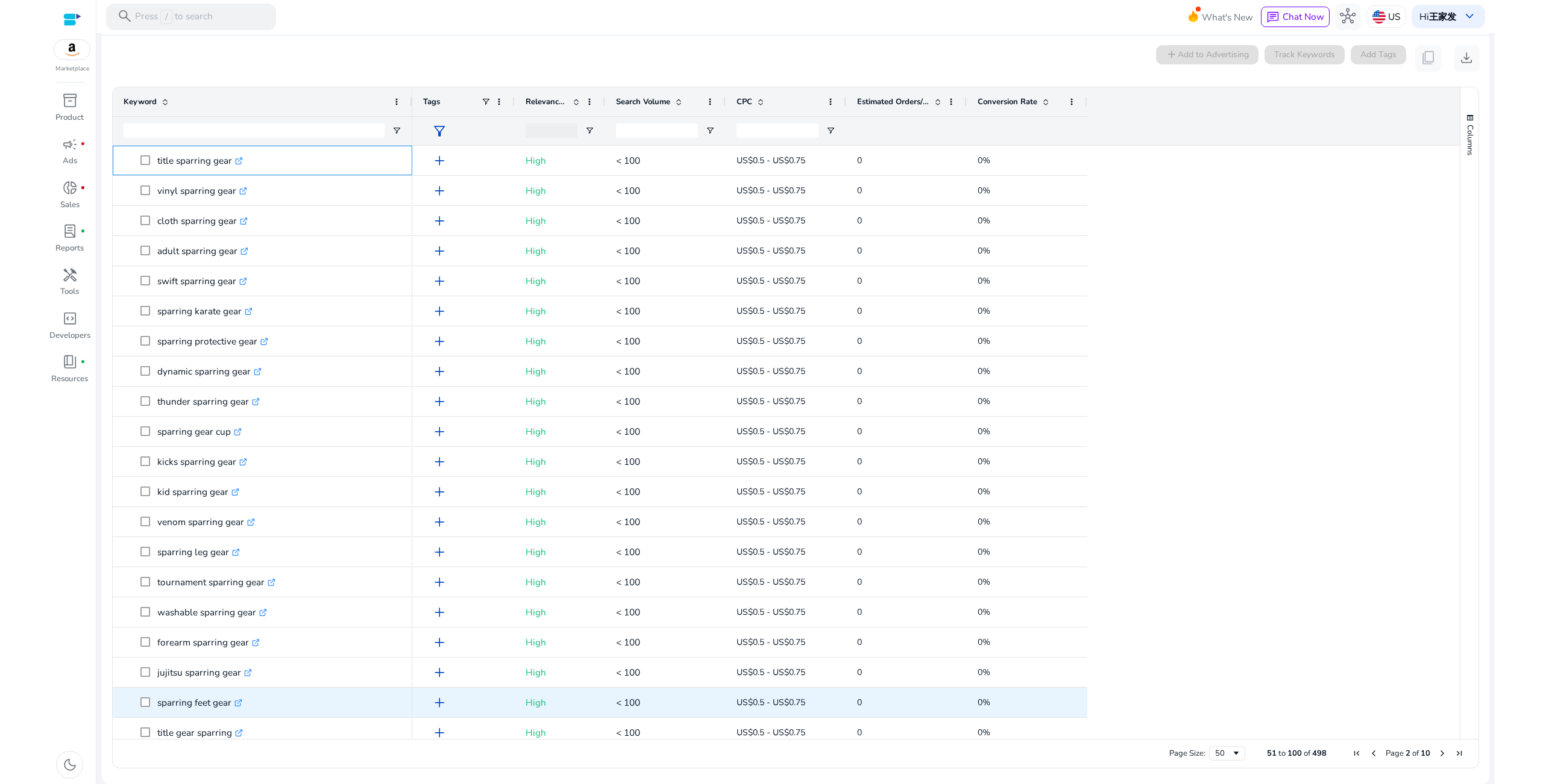
copy div "title sparring gear .st0{fill:#2c8af8} venom sparring gear .st0{fill:#2c8af8} s…"
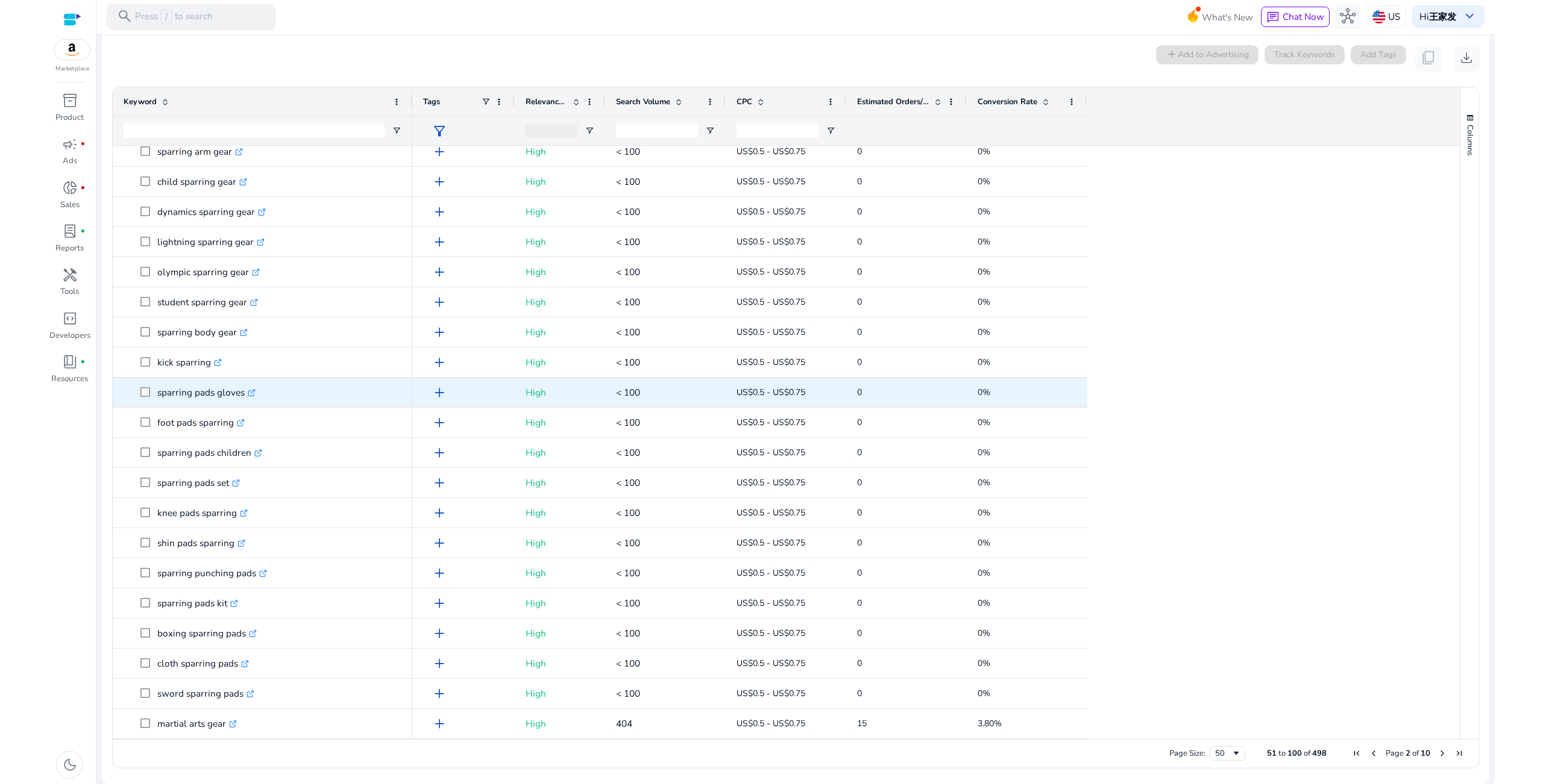
click at [167, 397] on p "sparring pads gloves .st0{fill:#2c8af8}" at bounding box center [206, 392] width 98 height 24
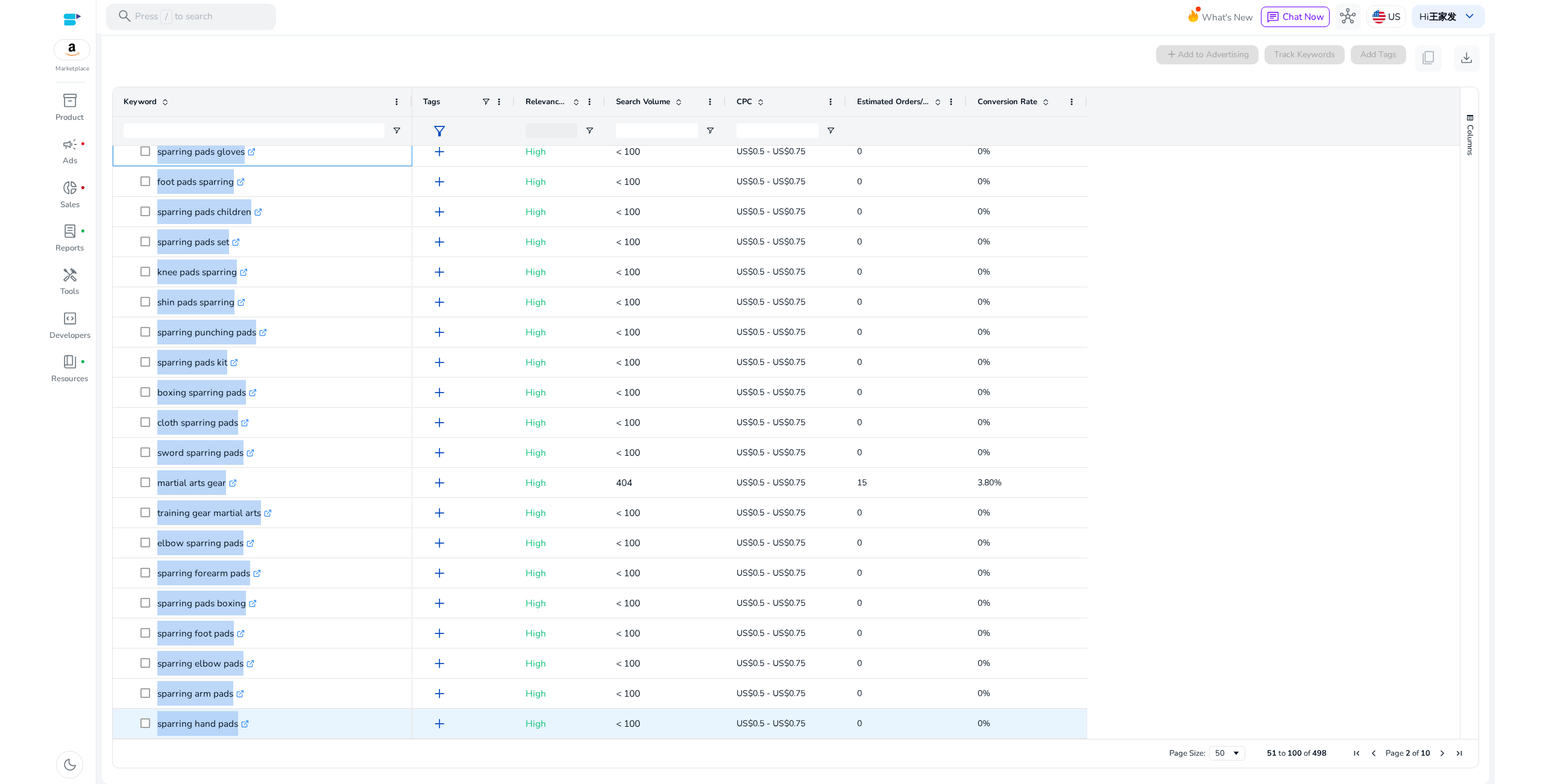
drag, startPoint x: 156, startPoint y: 392, endPoint x: 299, endPoint y: 716, distance: 354.2
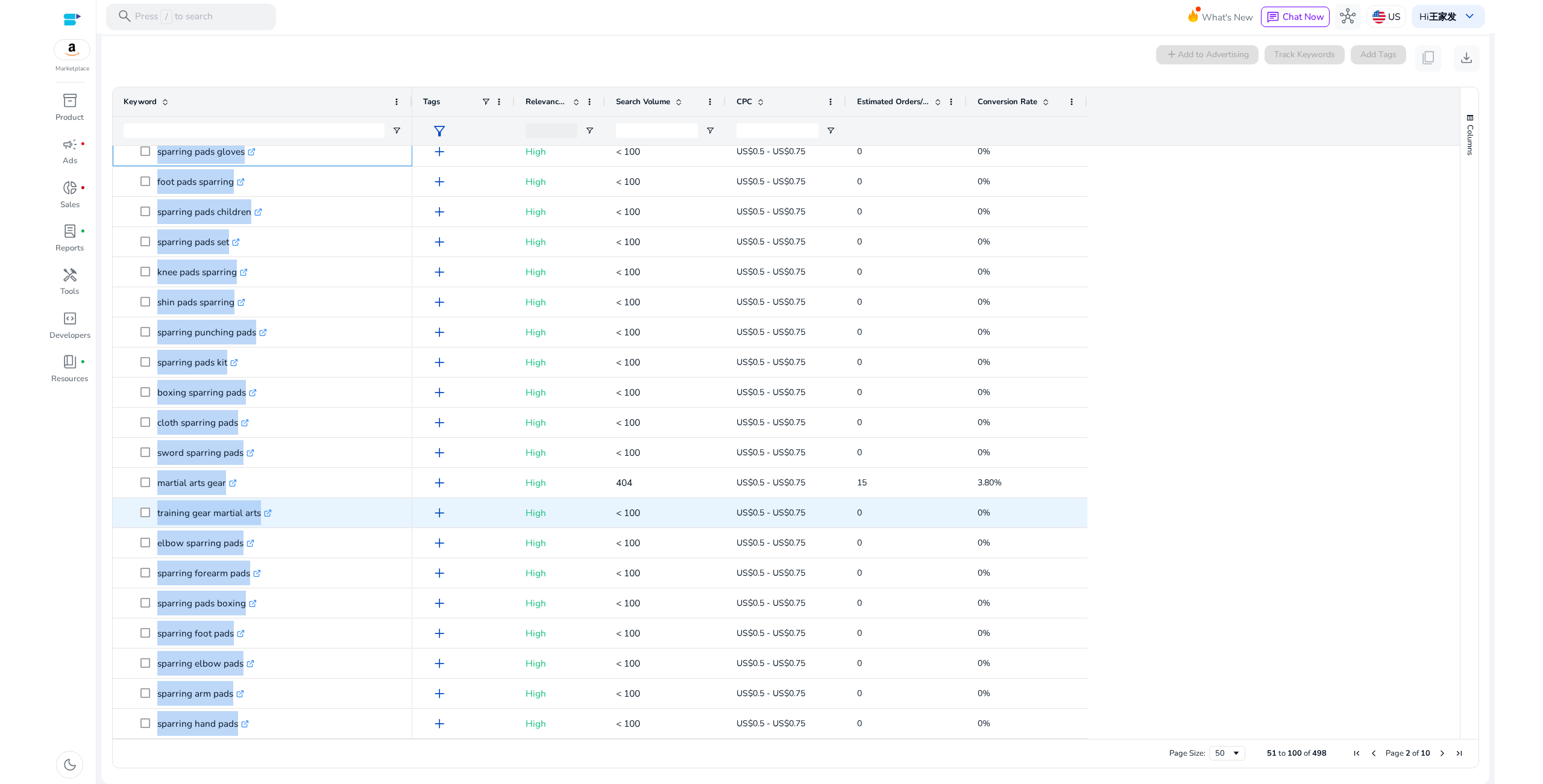
copy div "sparring pads gloves .st0{fill:#2c8af8} foot pads sparring .st0{fill:#2c8af8} s…"
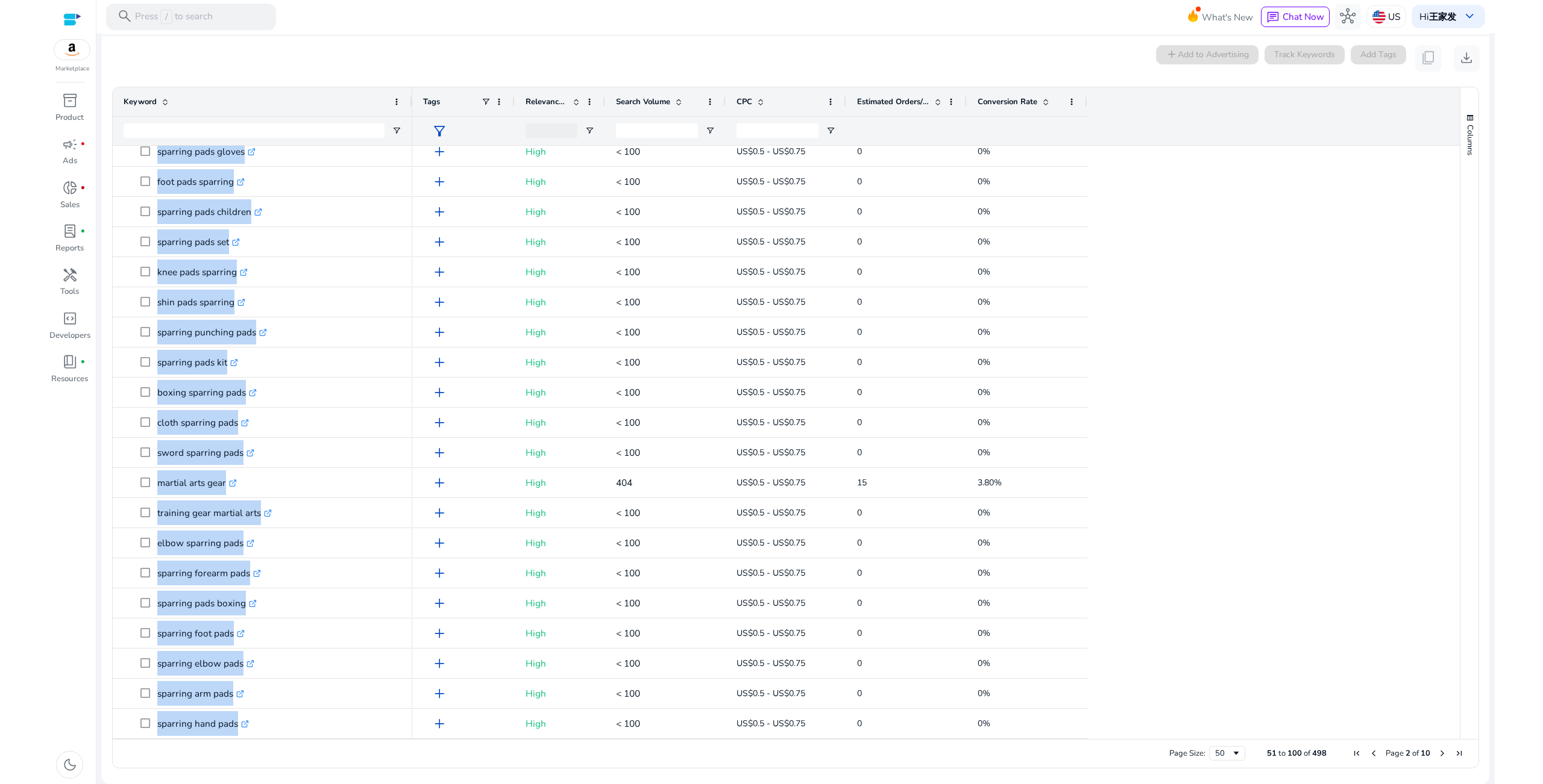
click at [1438, 754] on span "Next Page" at bounding box center [1443, 753] width 10 height 10
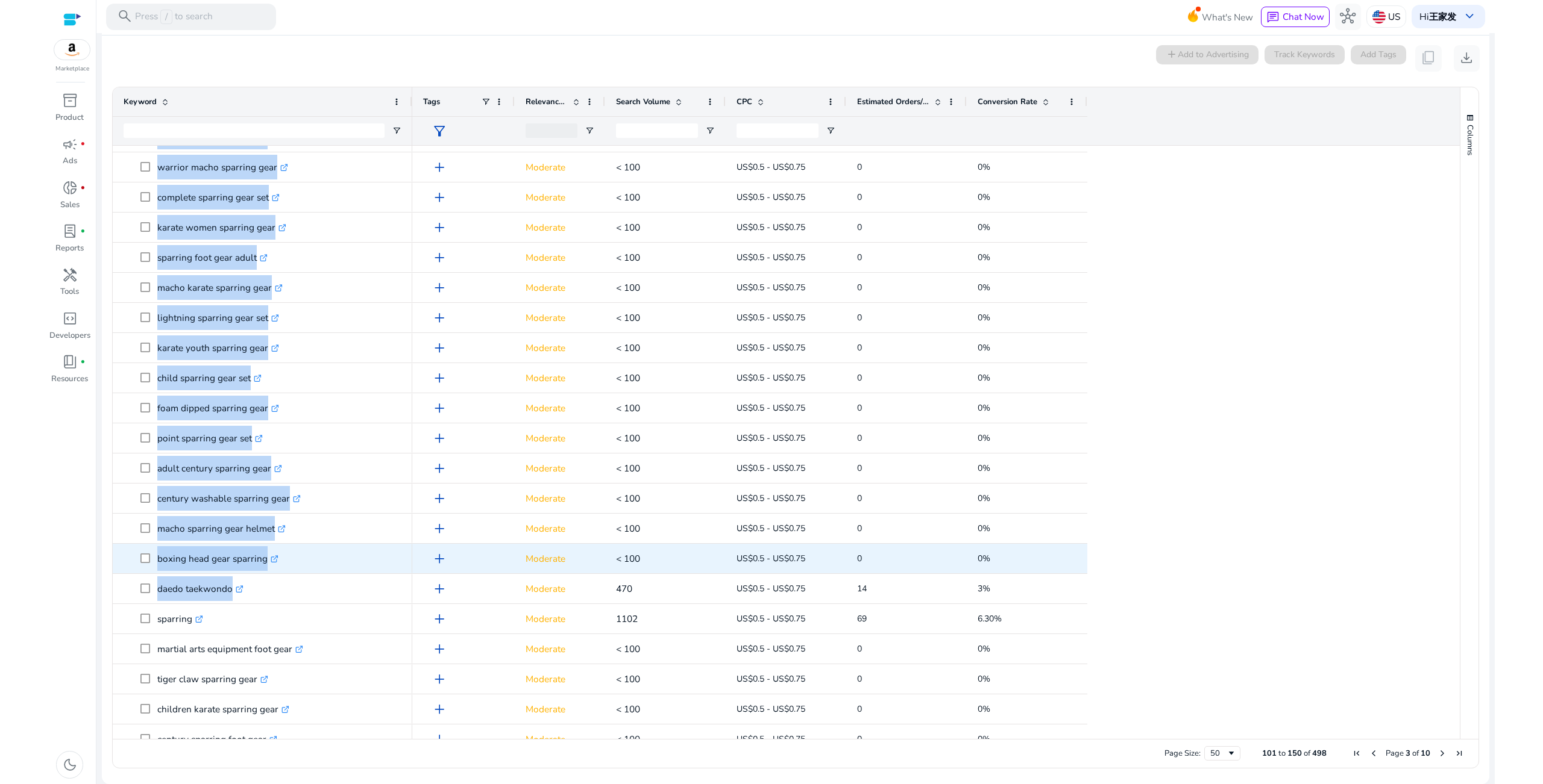
drag, startPoint x: 154, startPoint y: 156, endPoint x: 336, endPoint y: 566, distance: 448.6
click at [338, 580] on div "instep pads sparring .st0{fill:#2c8af8} taekwondo mask .st0{fill:#2c8af8} child…" at bounding box center [262, 1] width 299 height 1506
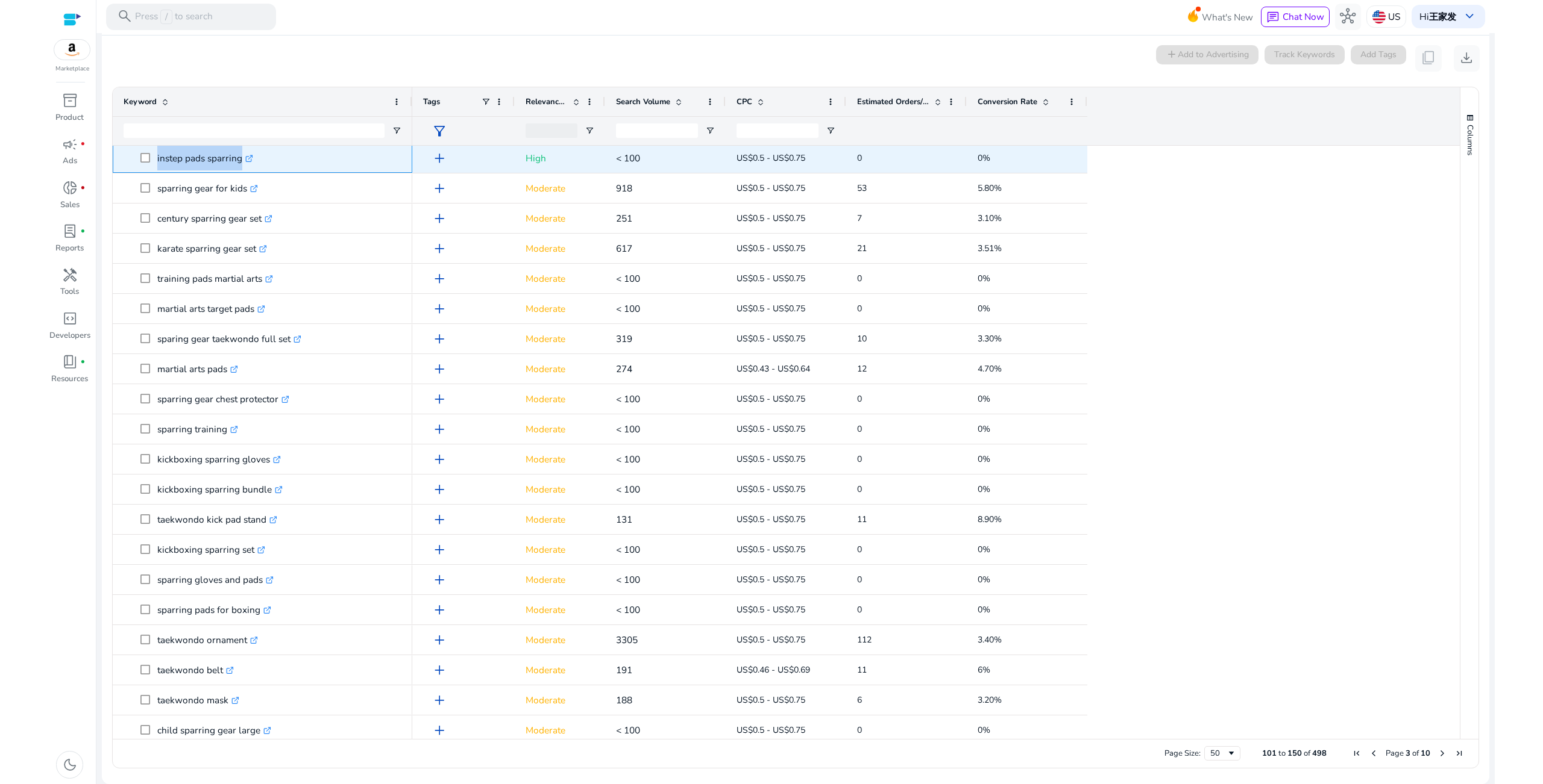
click at [170, 170] on p "instep pads sparring .st0{fill:#2c8af8}" at bounding box center [204, 158] width 96 height 24
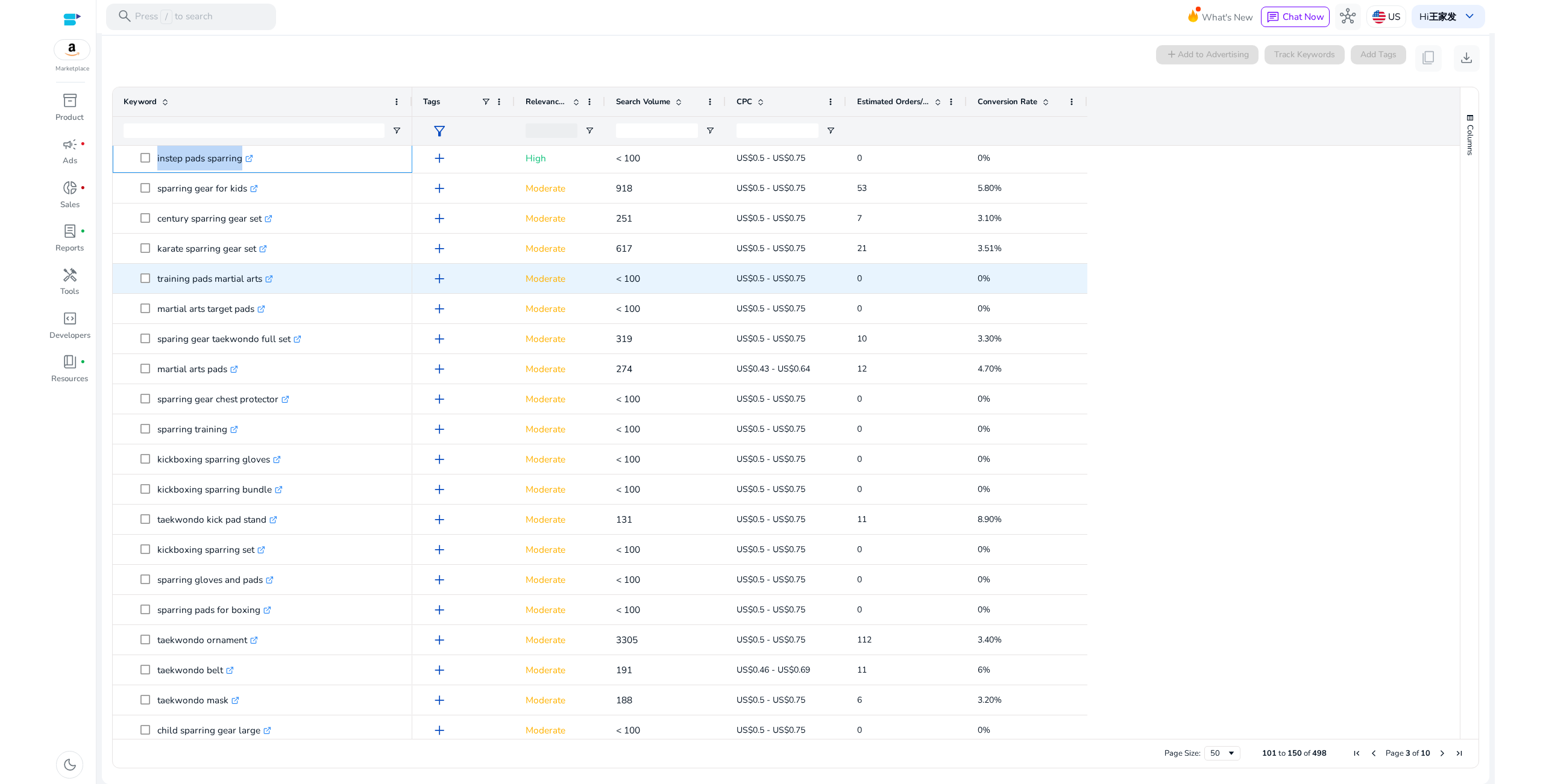
drag, startPoint x: 155, startPoint y: 157, endPoint x: 268, endPoint y: 287, distance: 172.2
copy div "instep pads sparring .st0{fill:#2c8af8} cloth sparring gear set .st0{fill:#2c8a…"
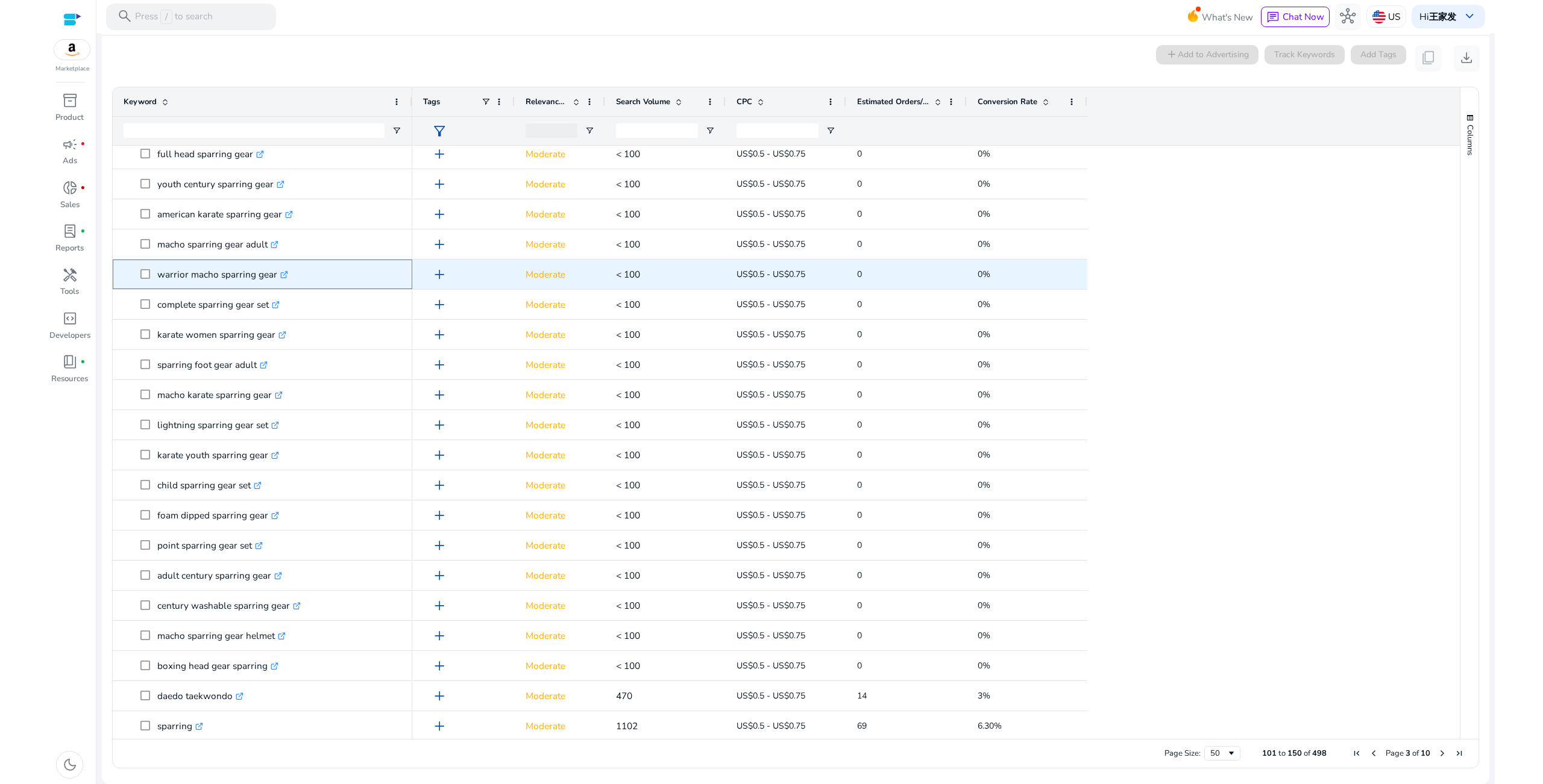
click at [172, 271] on p "warrior macho sparring gear .st0{fill:#2c8af8}" at bounding box center [222, 274] width 131 height 24
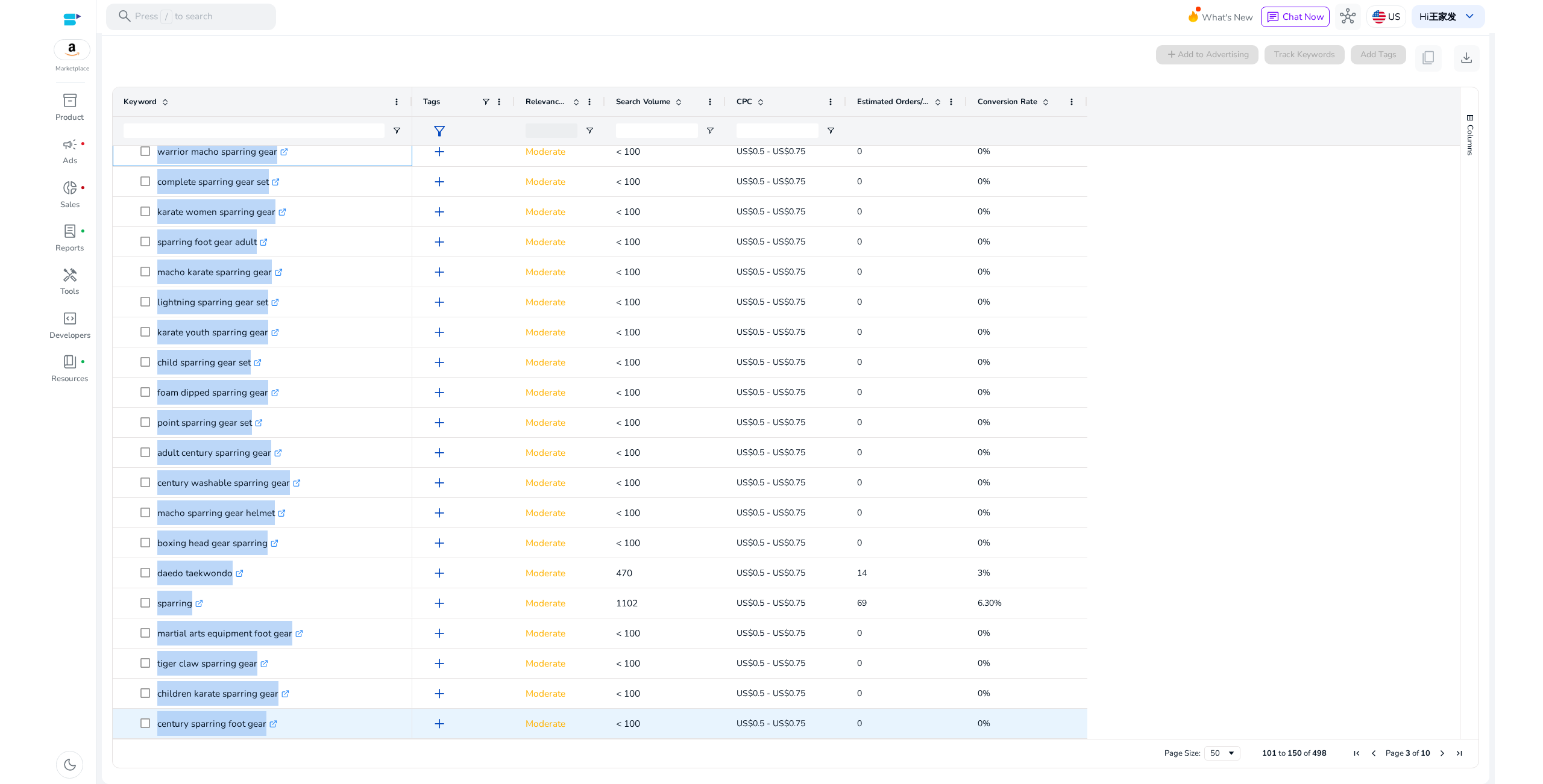
drag, startPoint x: 154, startPoint y: 271, endPoint x: 325, endPoint y: 719, distance: 479.5
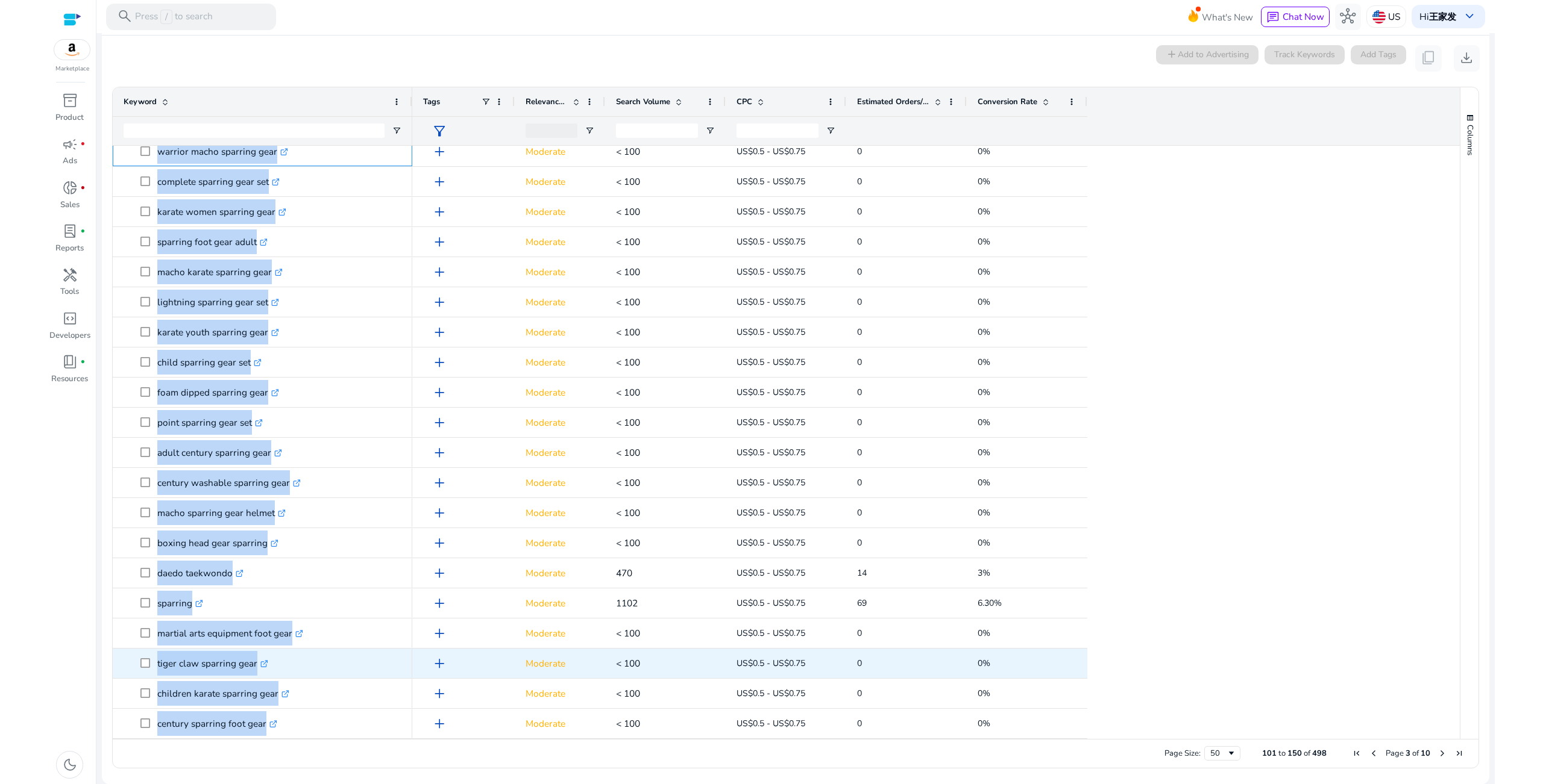
copy div "warrior macho sparring gear .st0{fill:#2c8af8} complete sparring gear set .st0{…"
